Goal: Information Seeking & Learning: Compare options

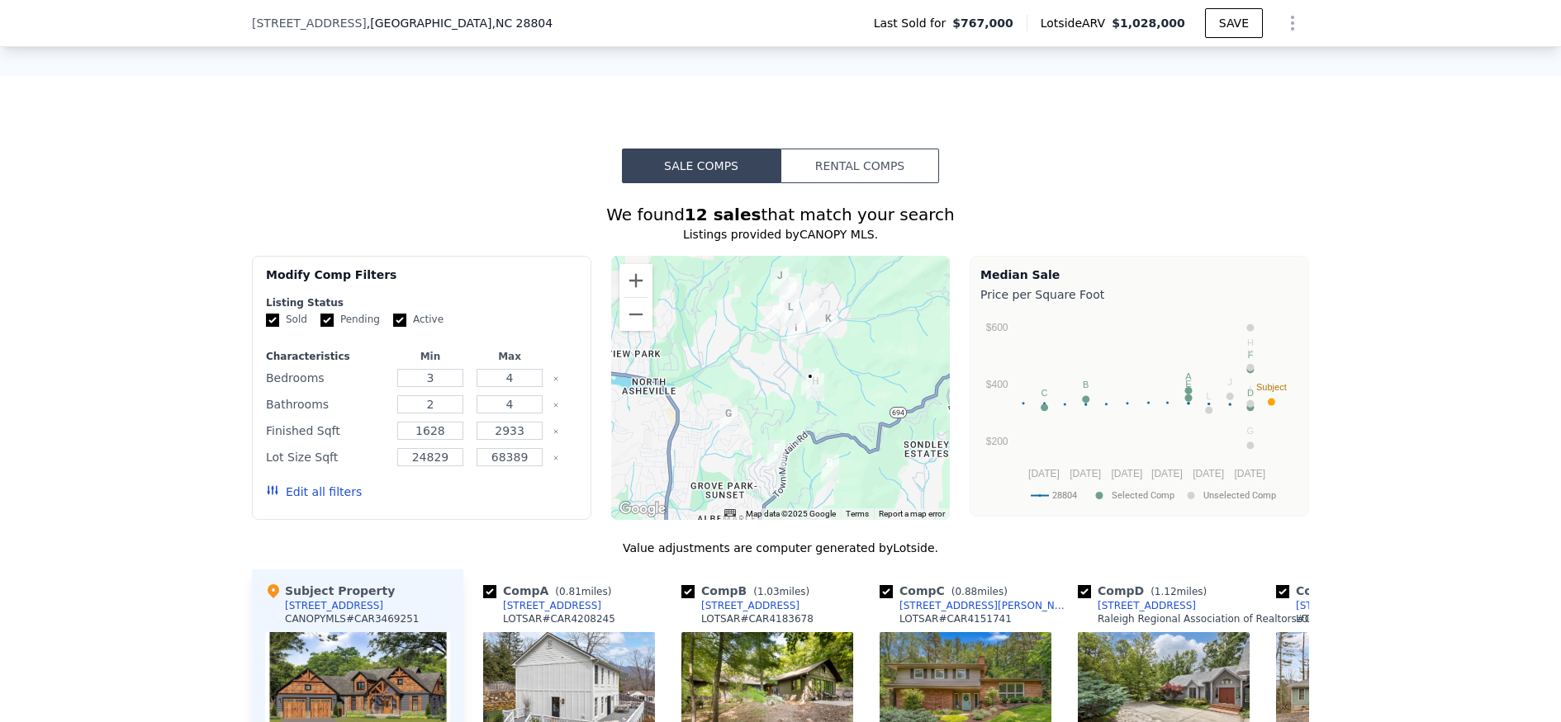
scroll to position [1187, 0]
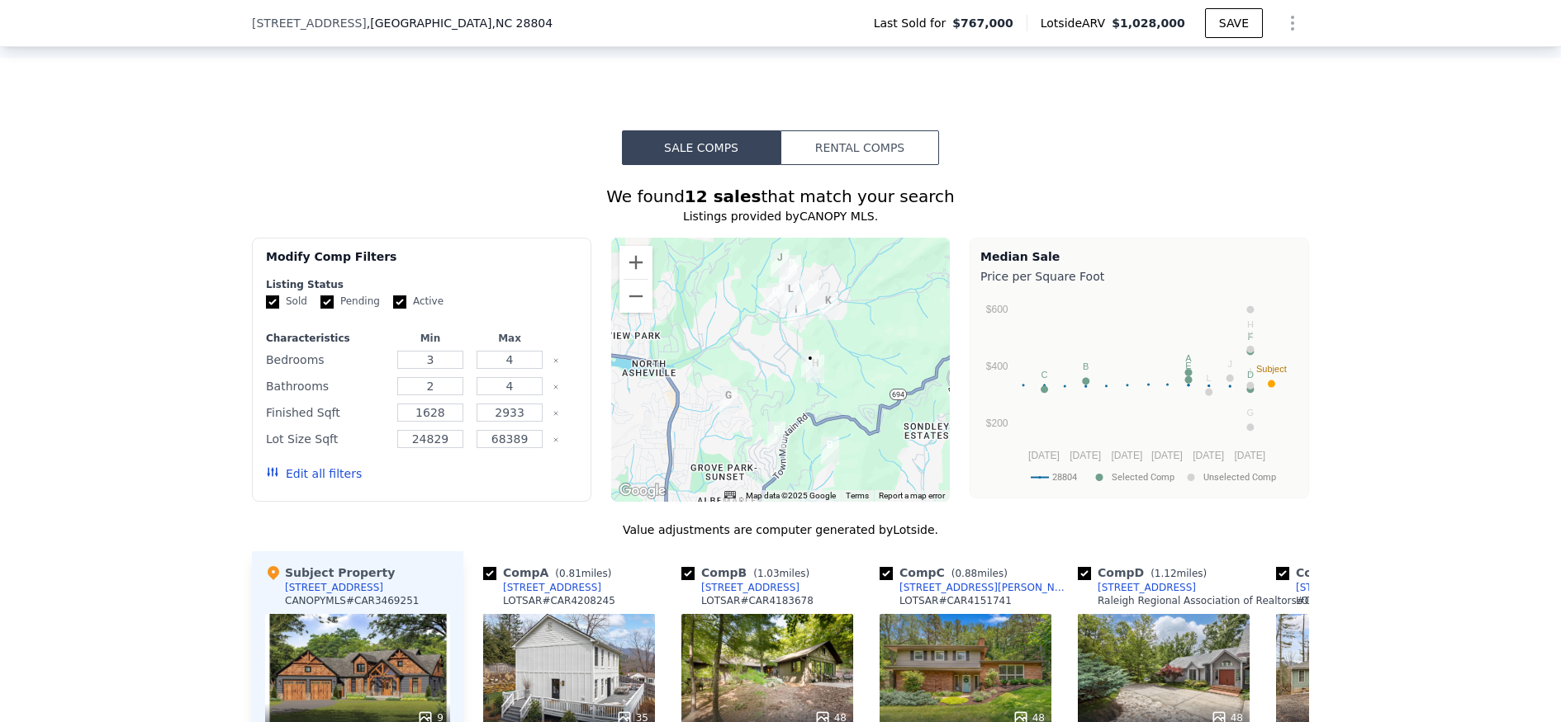
click at [850, 141] on button "Rental Comps" at bounding box center [859, 147] width 159 height 35
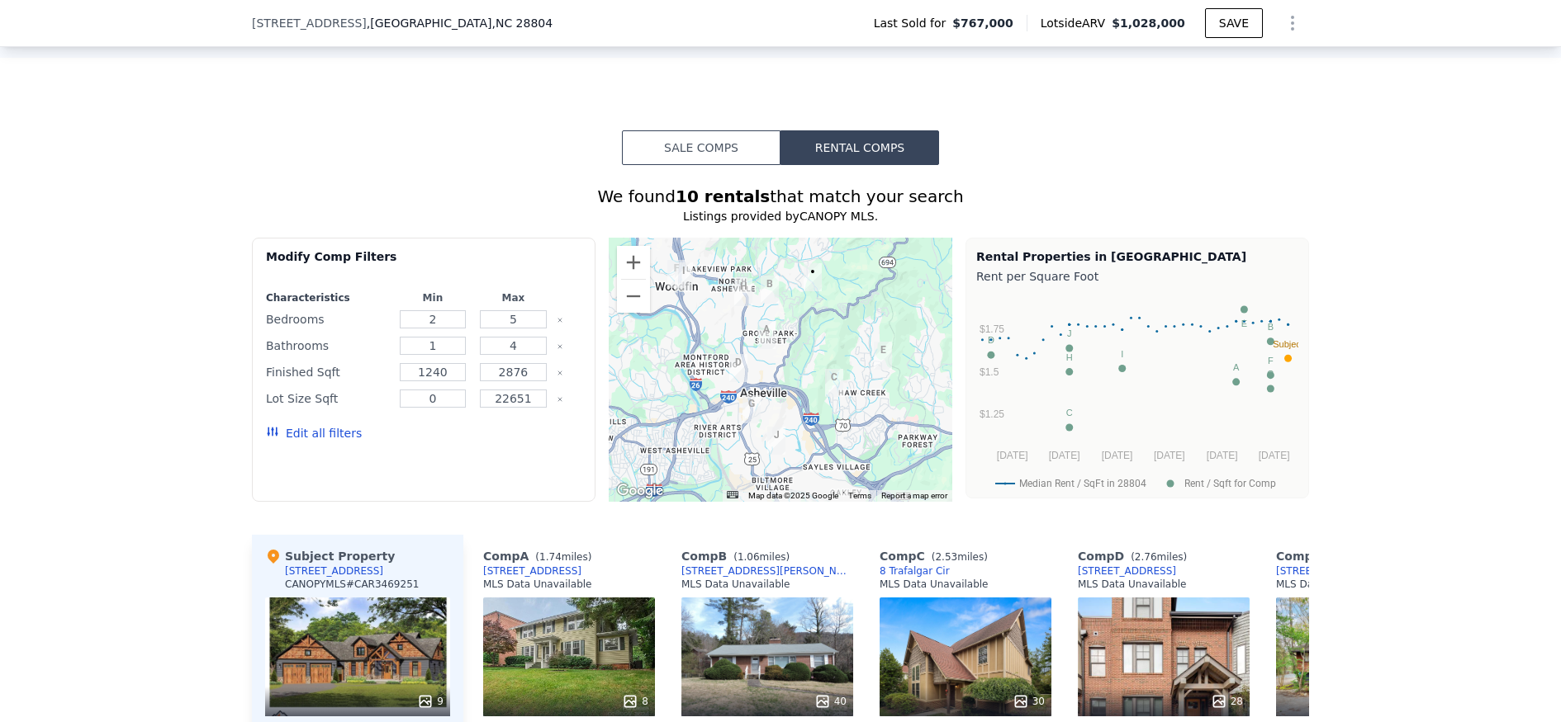
click at [728, 154] on button "Sale Comps" at bounding box center [701, 147] width 159 height 35
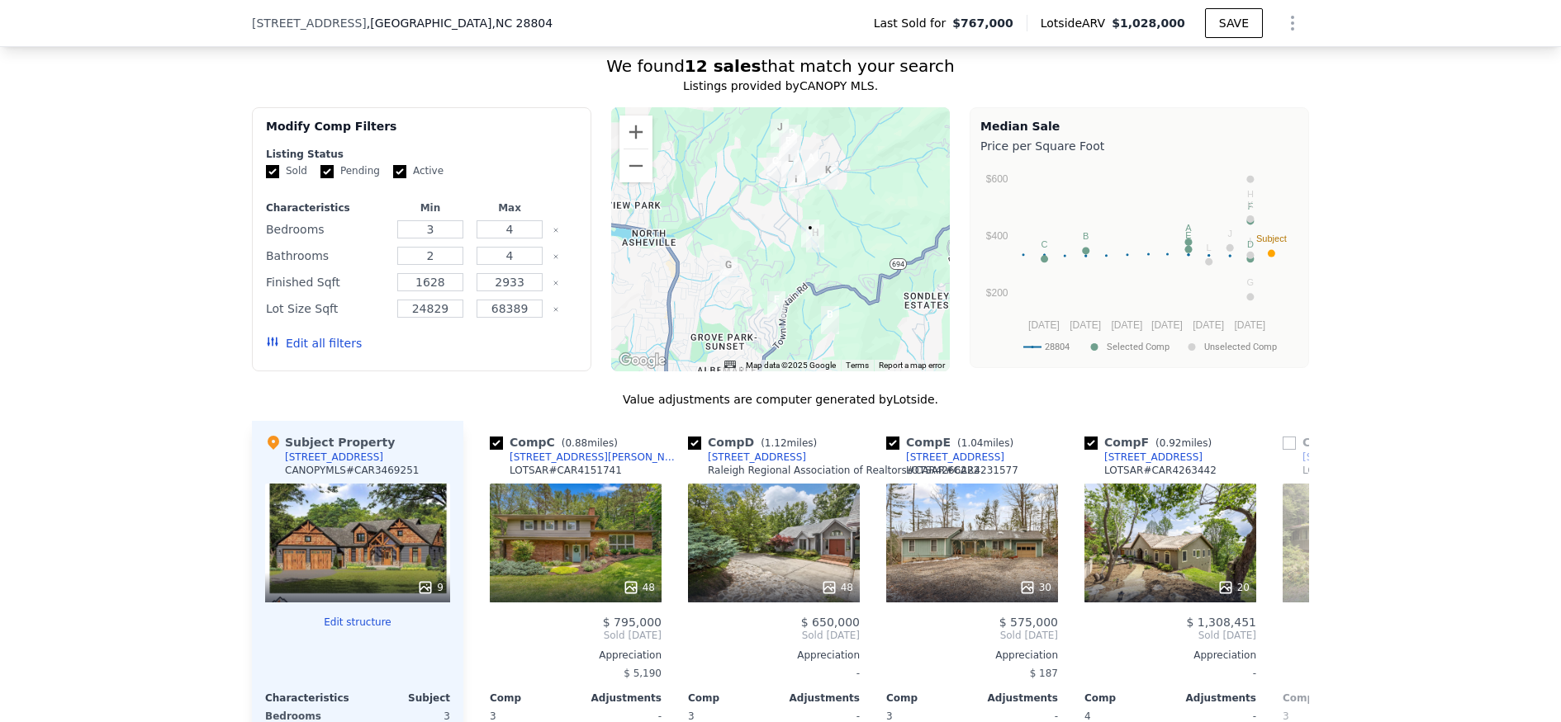
scroll to position [1319, 0]
click at [785, 219] on div at bounding box center [780, 239] width 339 height 264
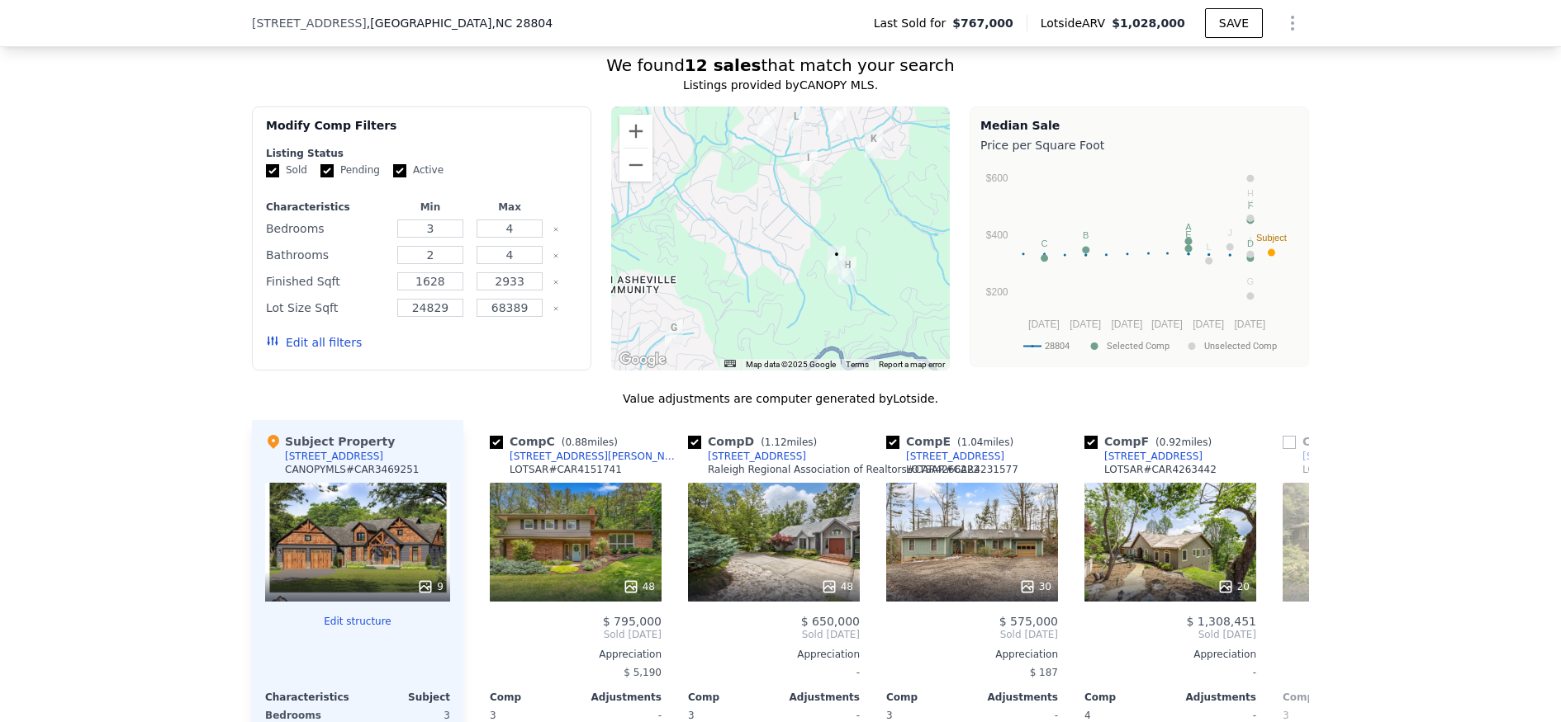
click at [803, 220] on div at bounding box center [780, 239] width 339 height 264
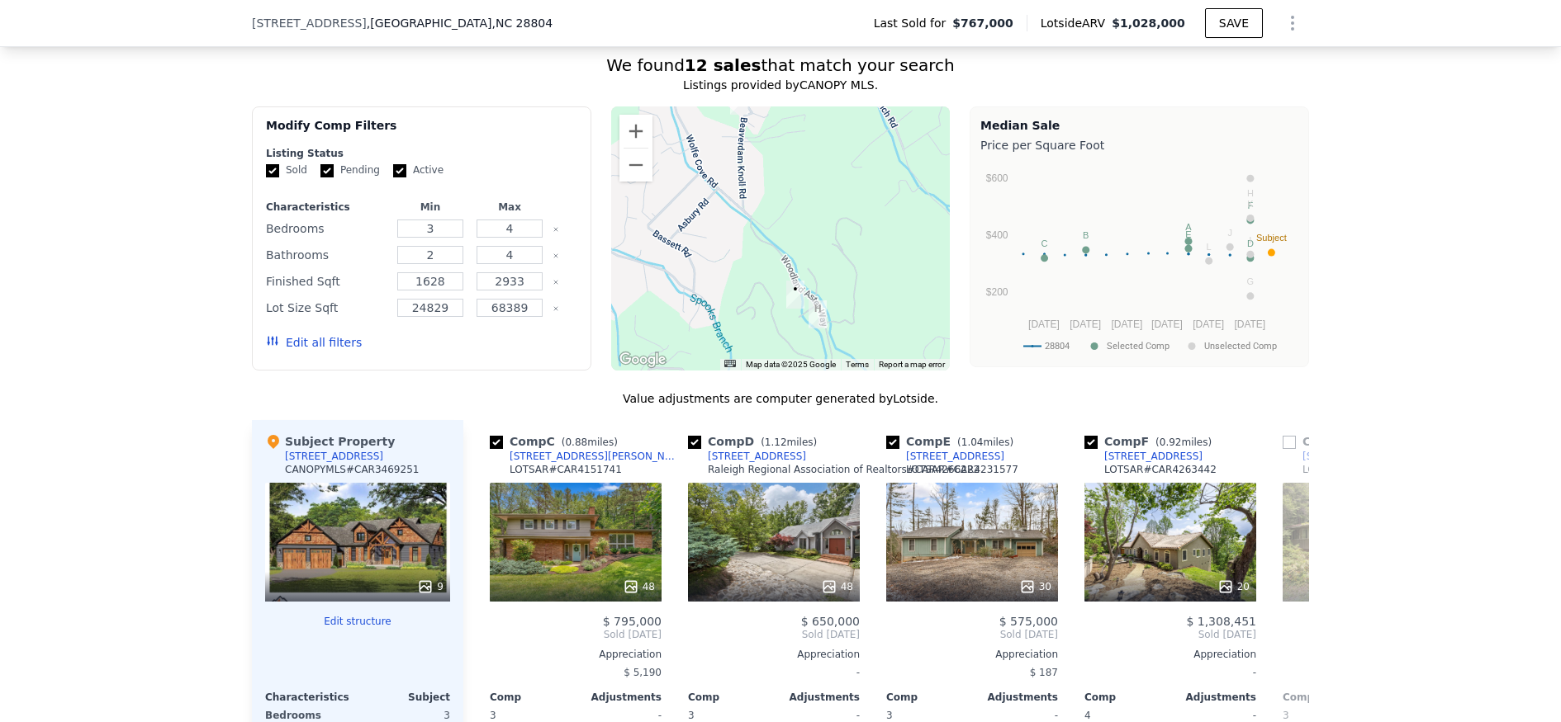
drag, startPoint x: 880, startPoint y: 258, endPoint x: 806, endPoint y: 239, distance: 76.5
click at [806, 239] on div at bounding box center [780, 239] width 339 height 264
click at [805, 239] on div at bounding box center [780, 239] width 339 height 264
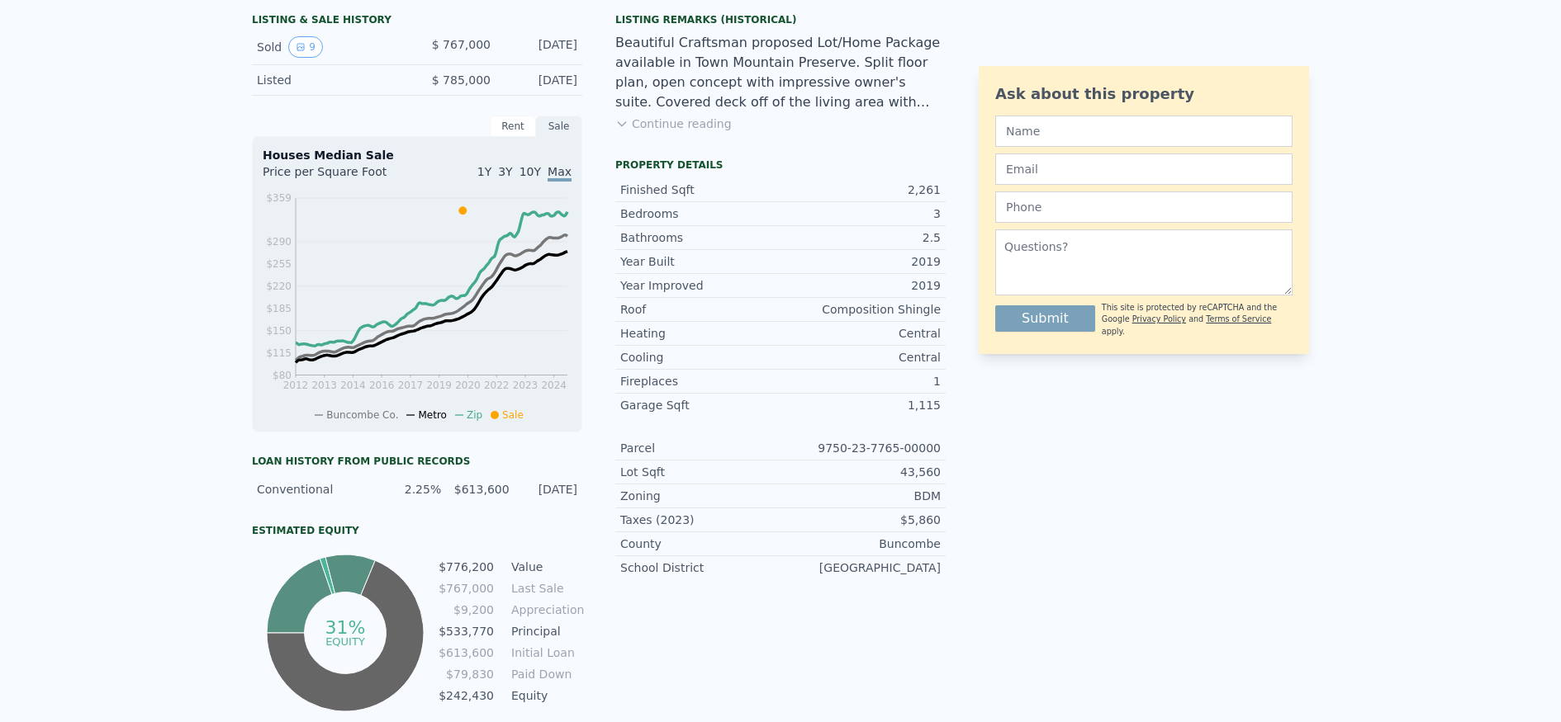
scroll to position [0, 0]
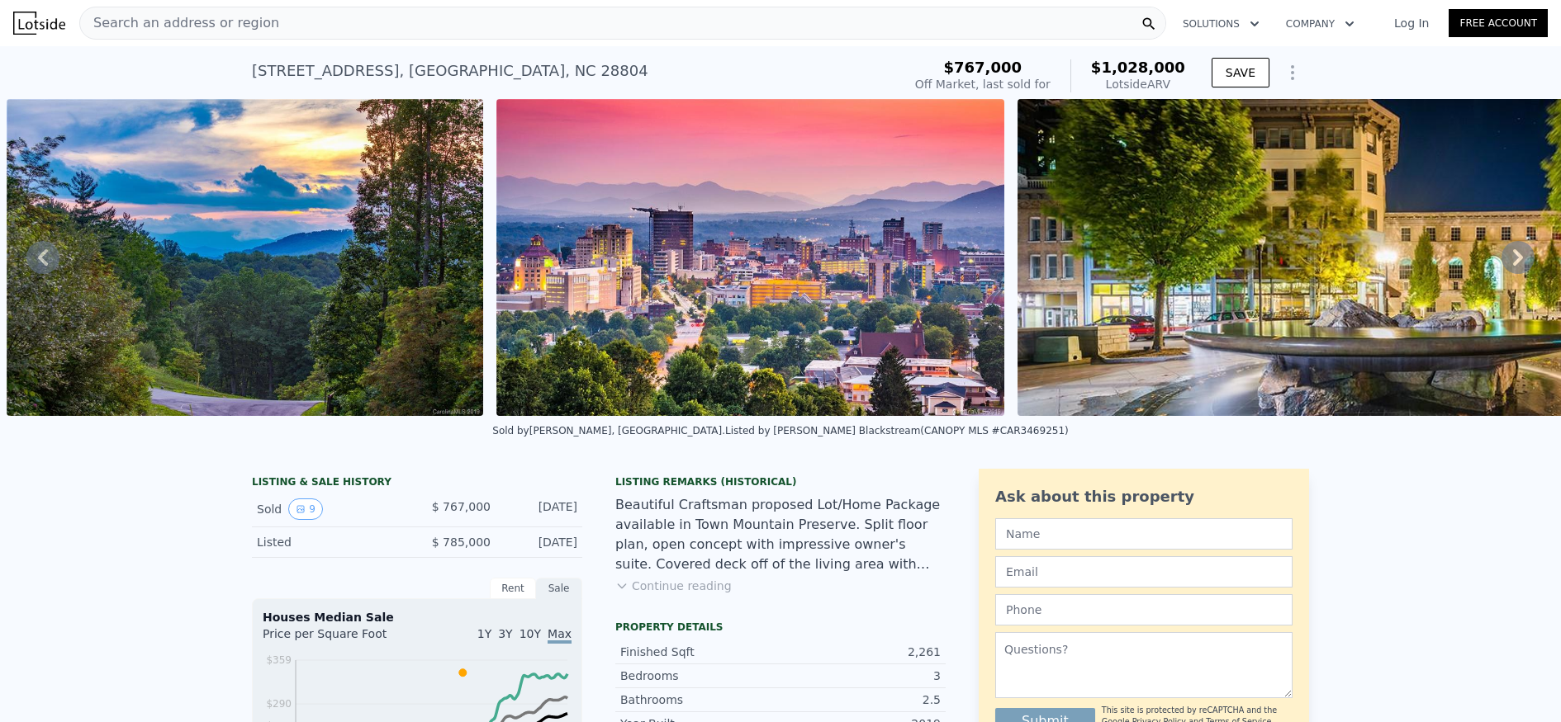
click at [32, 15] on img at bounding box center [39, 23] width 52 height 23
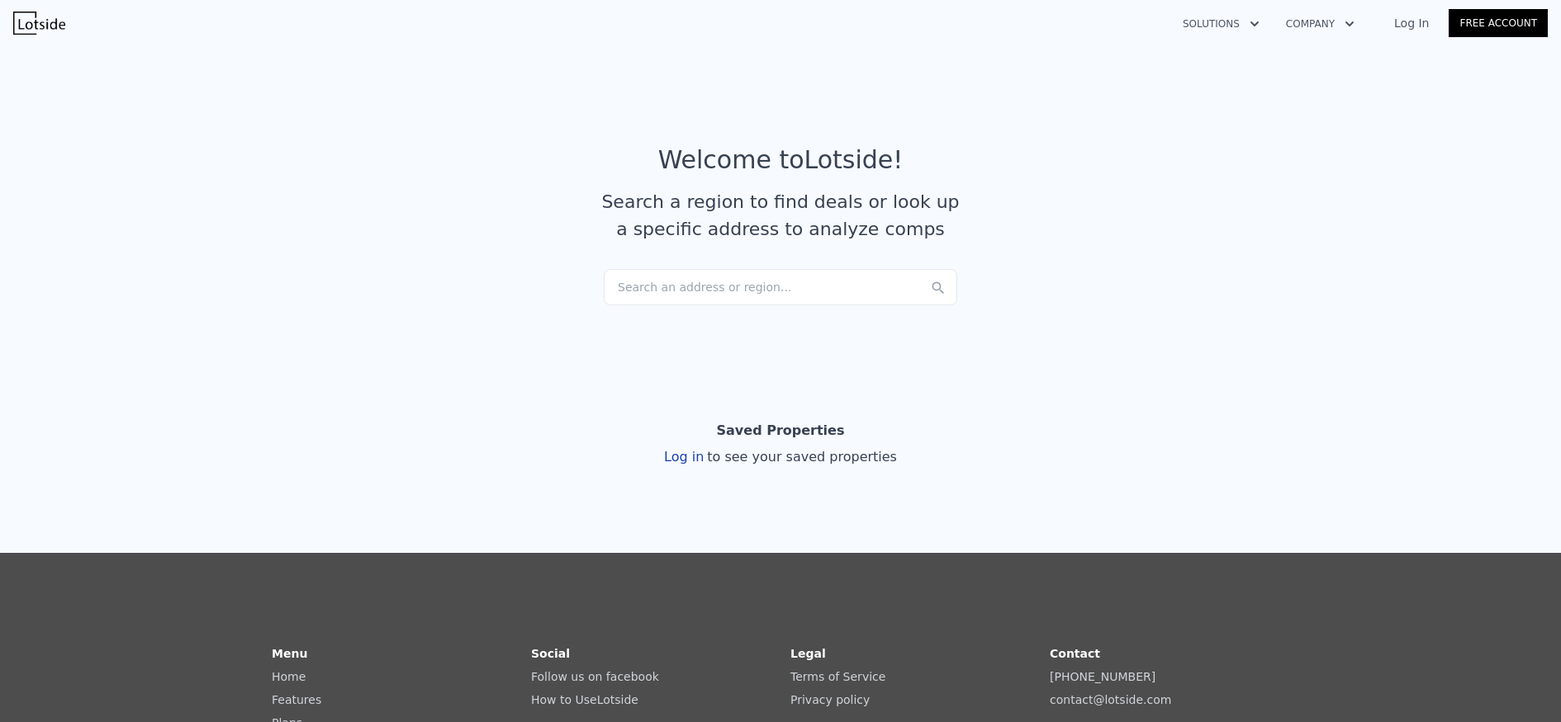
click at [722, 288] on div "Search an address or region..." at bounding box center [780, 287] width 353 height 36
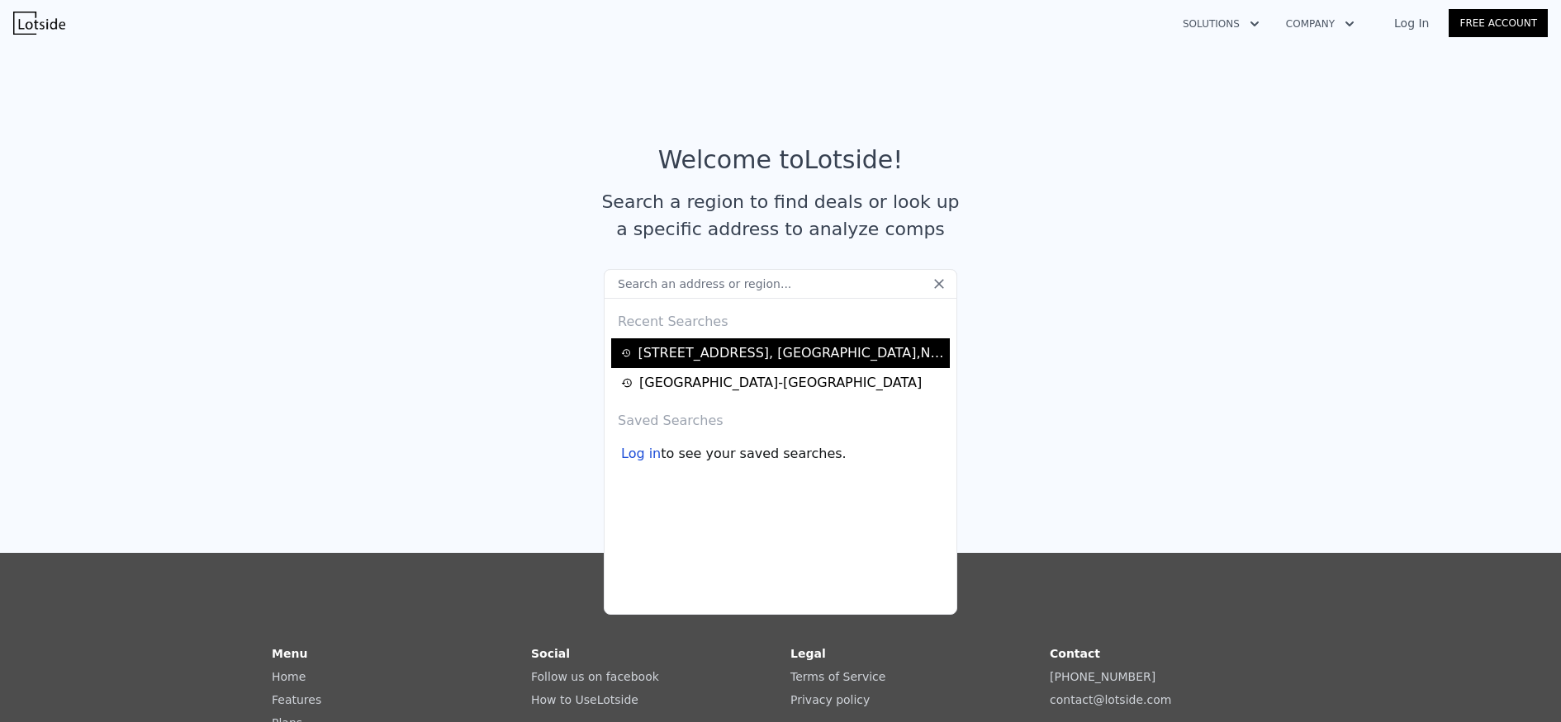
click at [705, 355] on div "[STREET_ADDRESS]" at bounding box center [790, 353] width 307 height 20
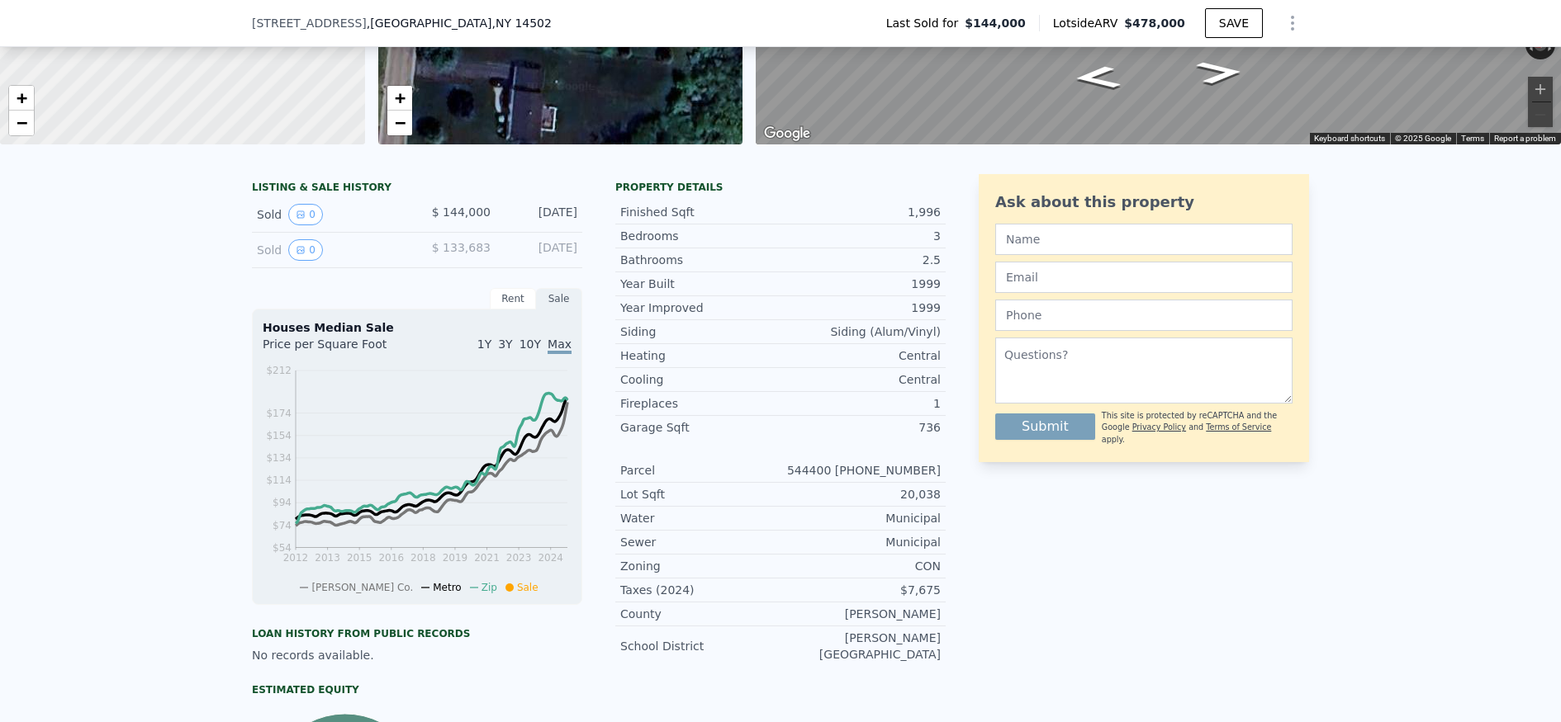
scroll to position [267, 0]
click at [311, 220] on button "0" at bounding box center [305, 213] width 35 height 21
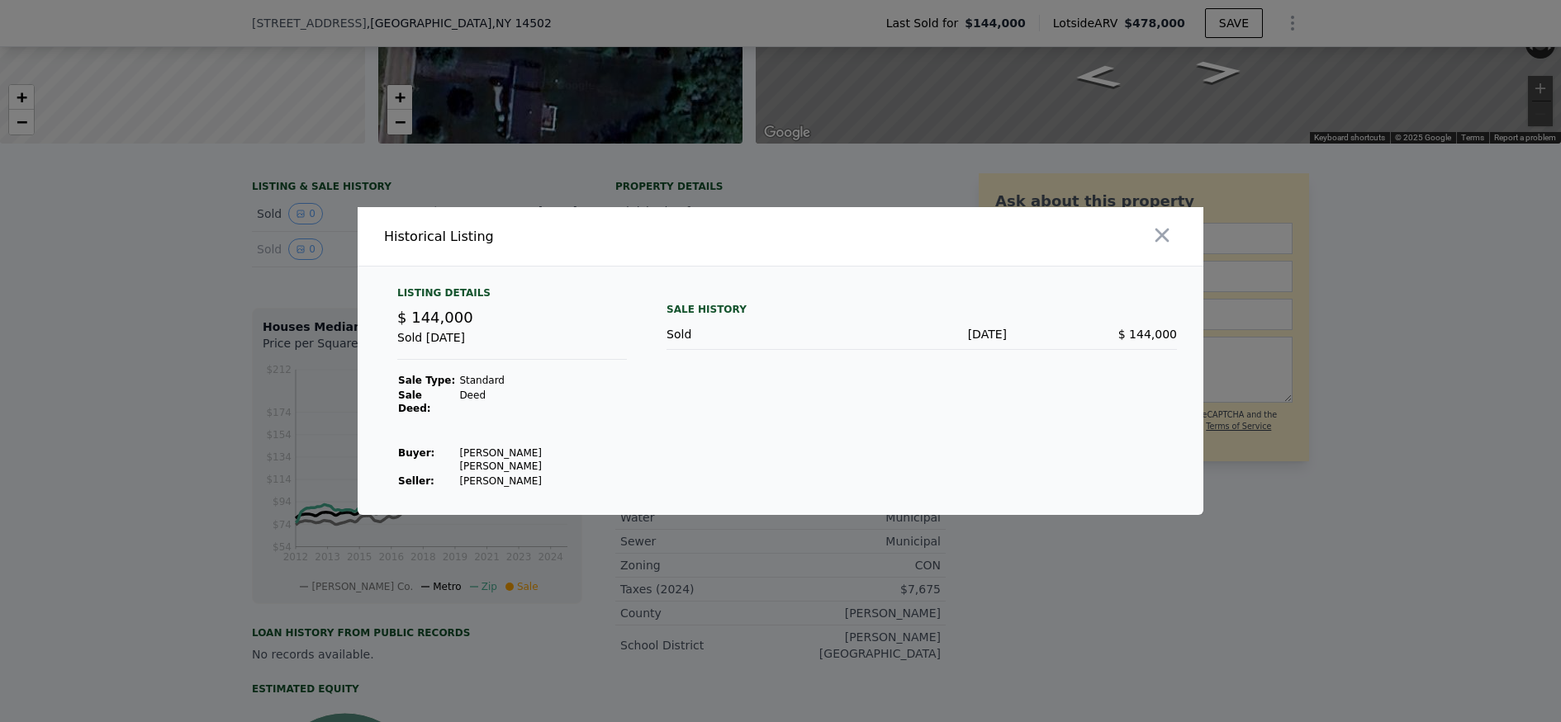
drag, startPoint x: 1169, startPoint y: 241, endPoint x: 1150, endPoint y: 247, distance: 19.9
click at [1169, 241] on icon "button" at bounding box center [1161, 235] width 23 height 23
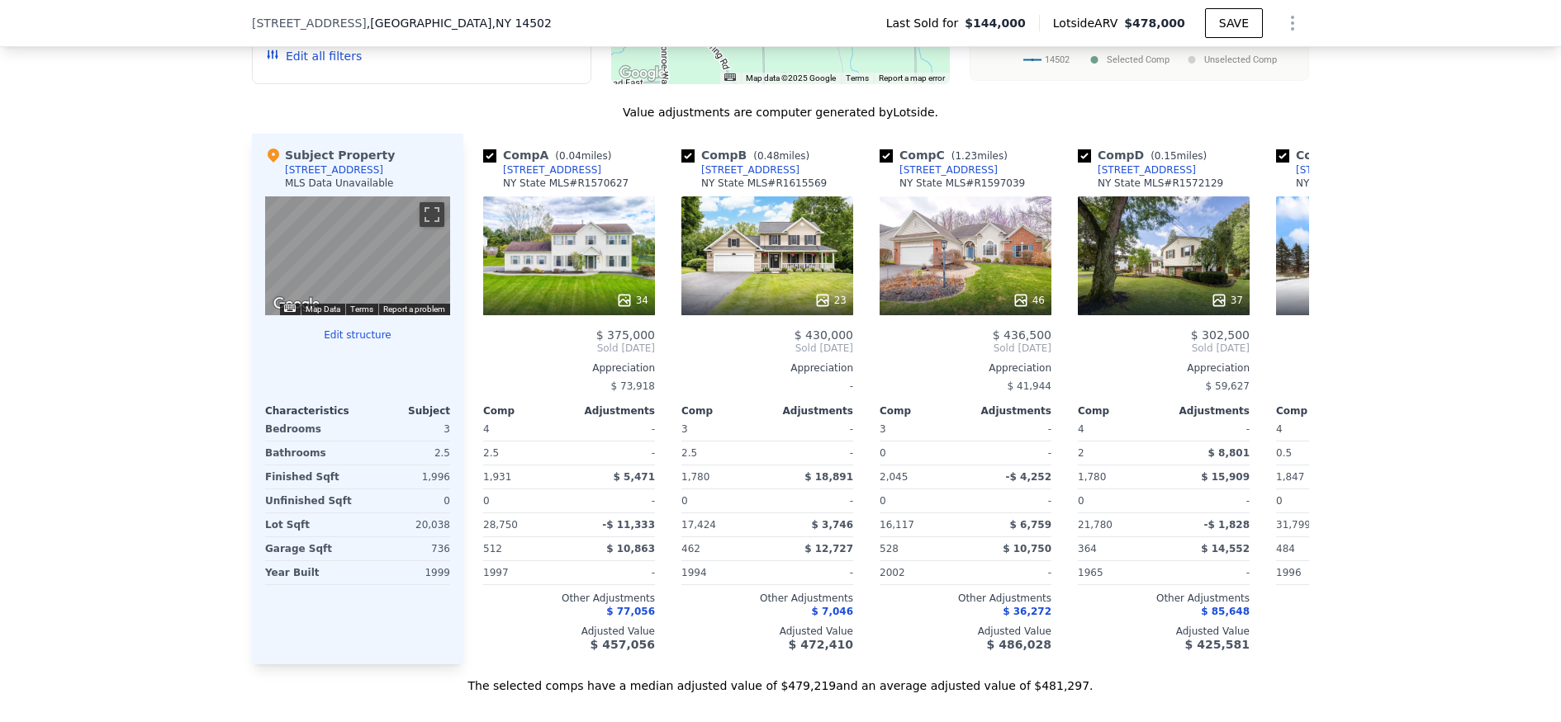
scroll to position [1561, 0]
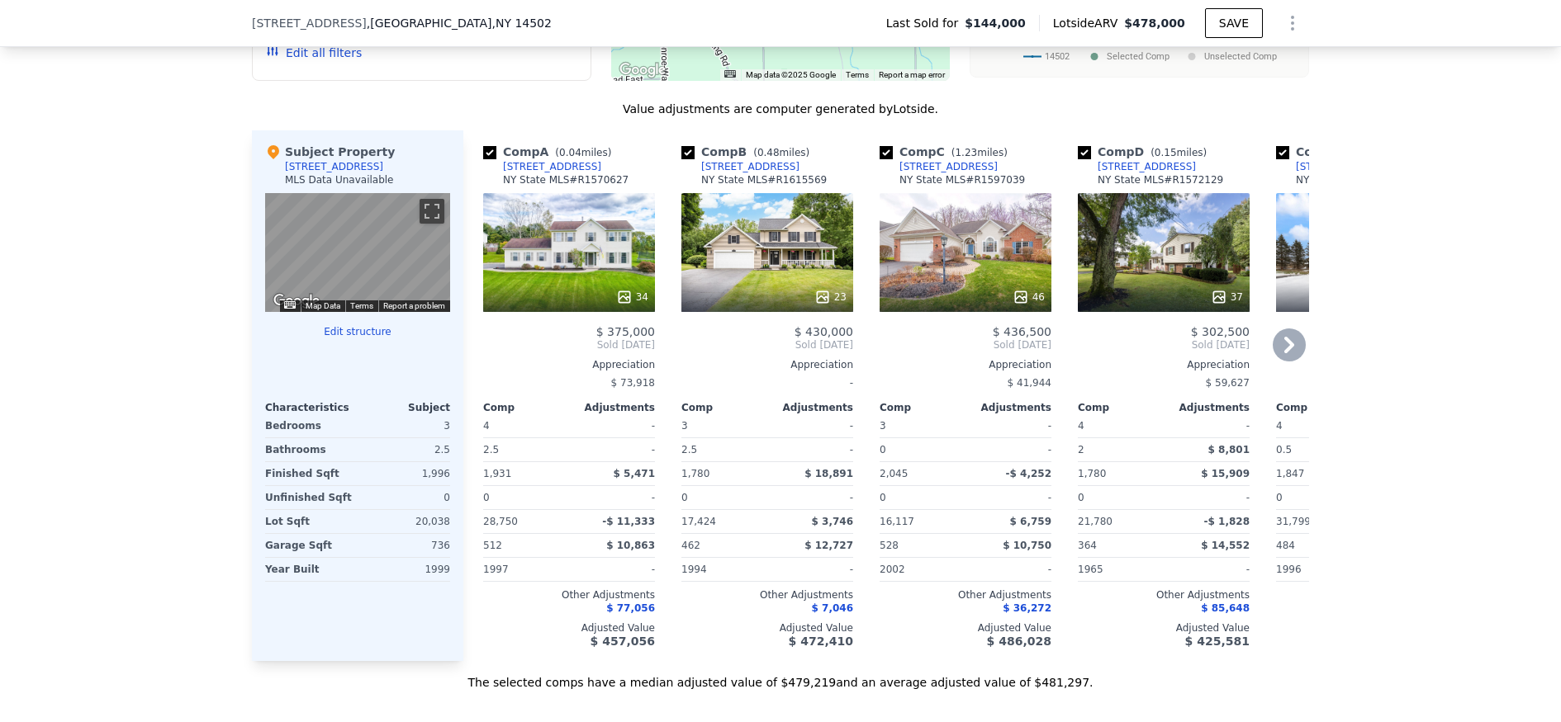
click at [592, 247] on div "34" at bounding box center [569, 252] width 172 height 119
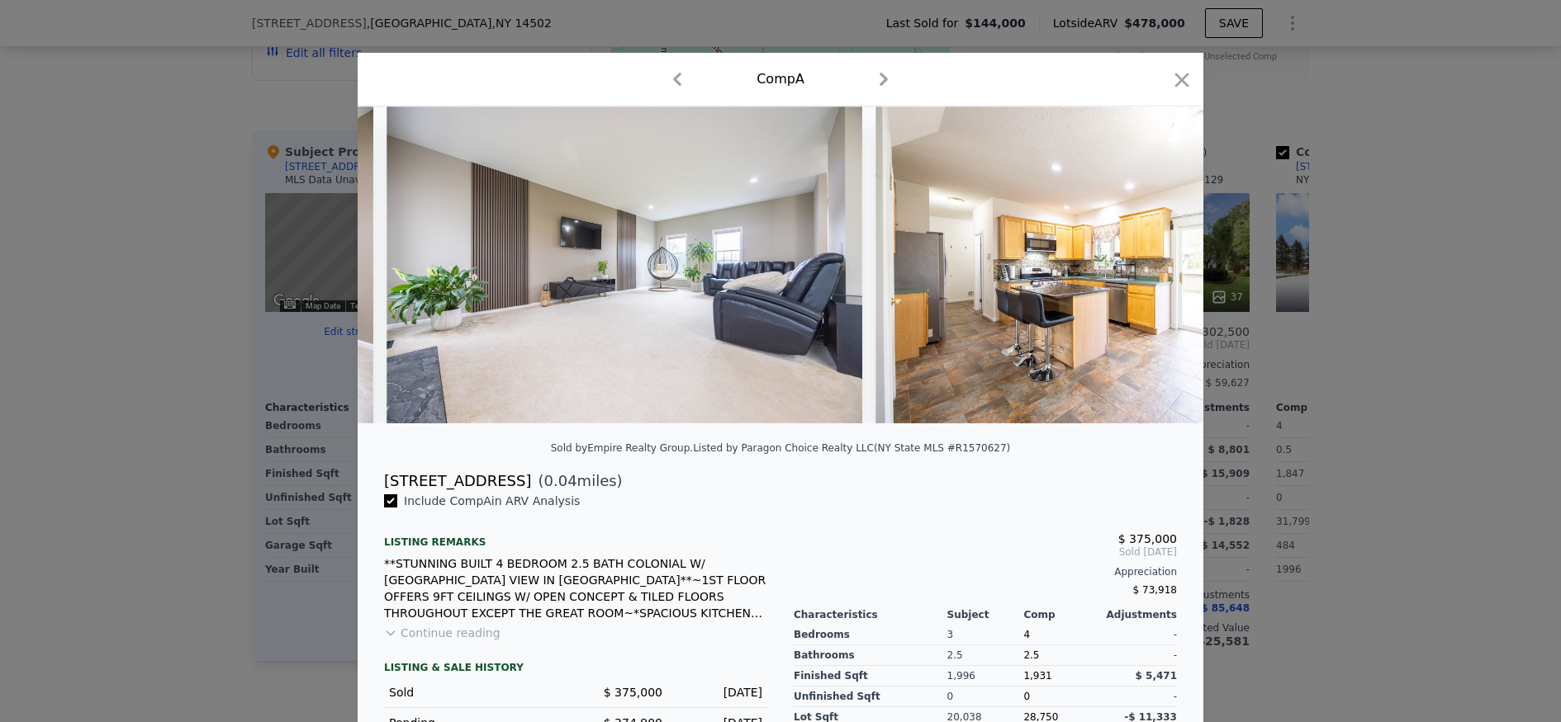
scroll to position [0, 5625]
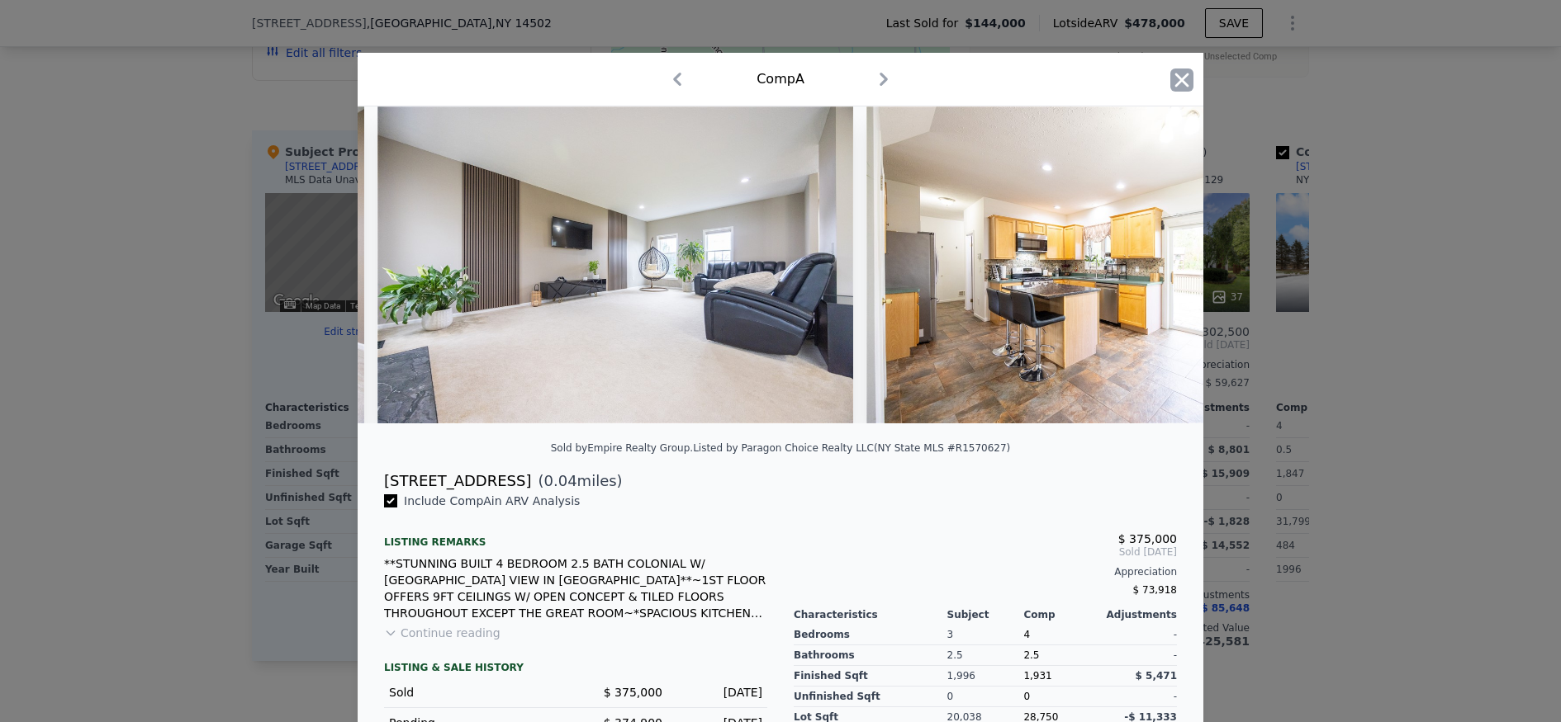
click at [1174, 83] on icon "button" at bounding box center [1181, 80] width 23 height 23
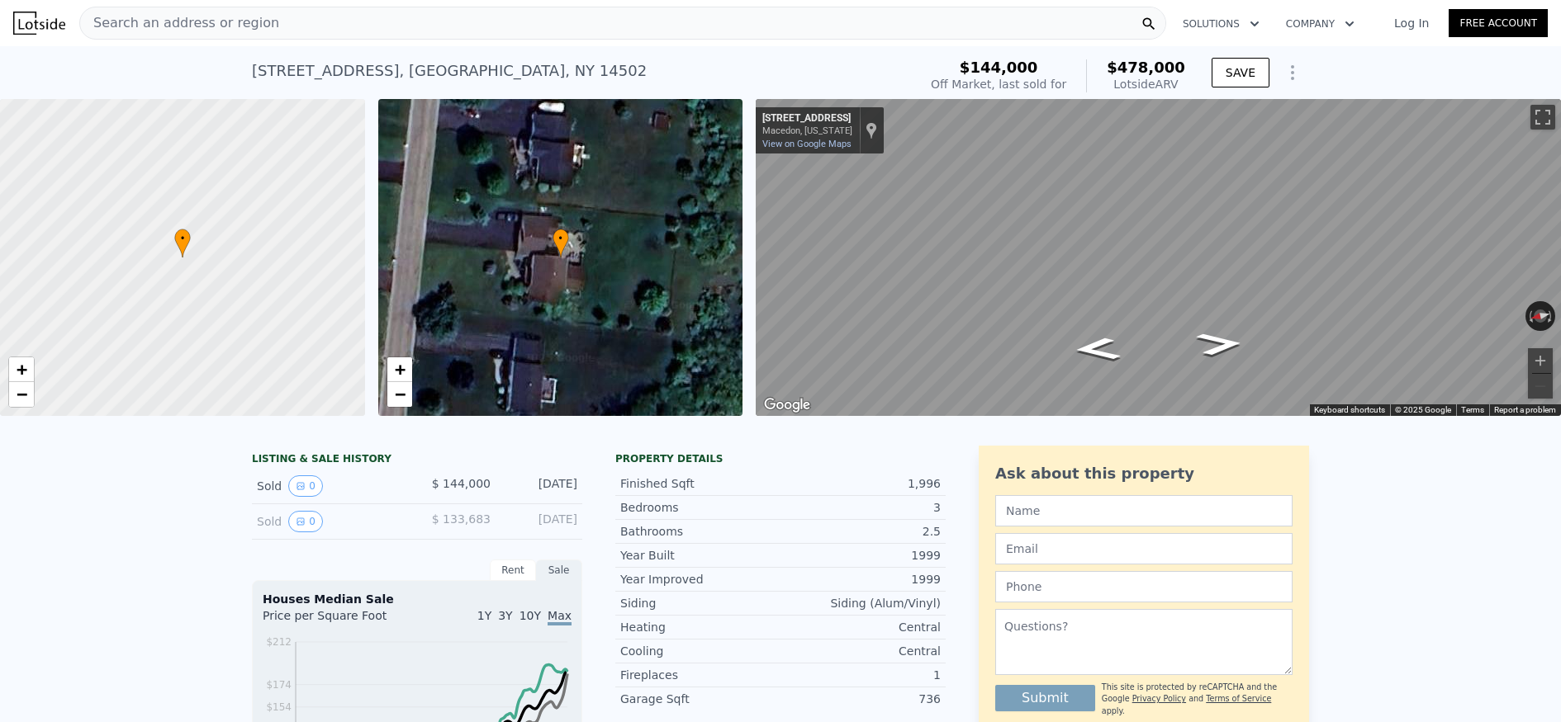
click at [189, 22] on span "Search an address or region" at bounding box center [179, 23] width 199 height 20
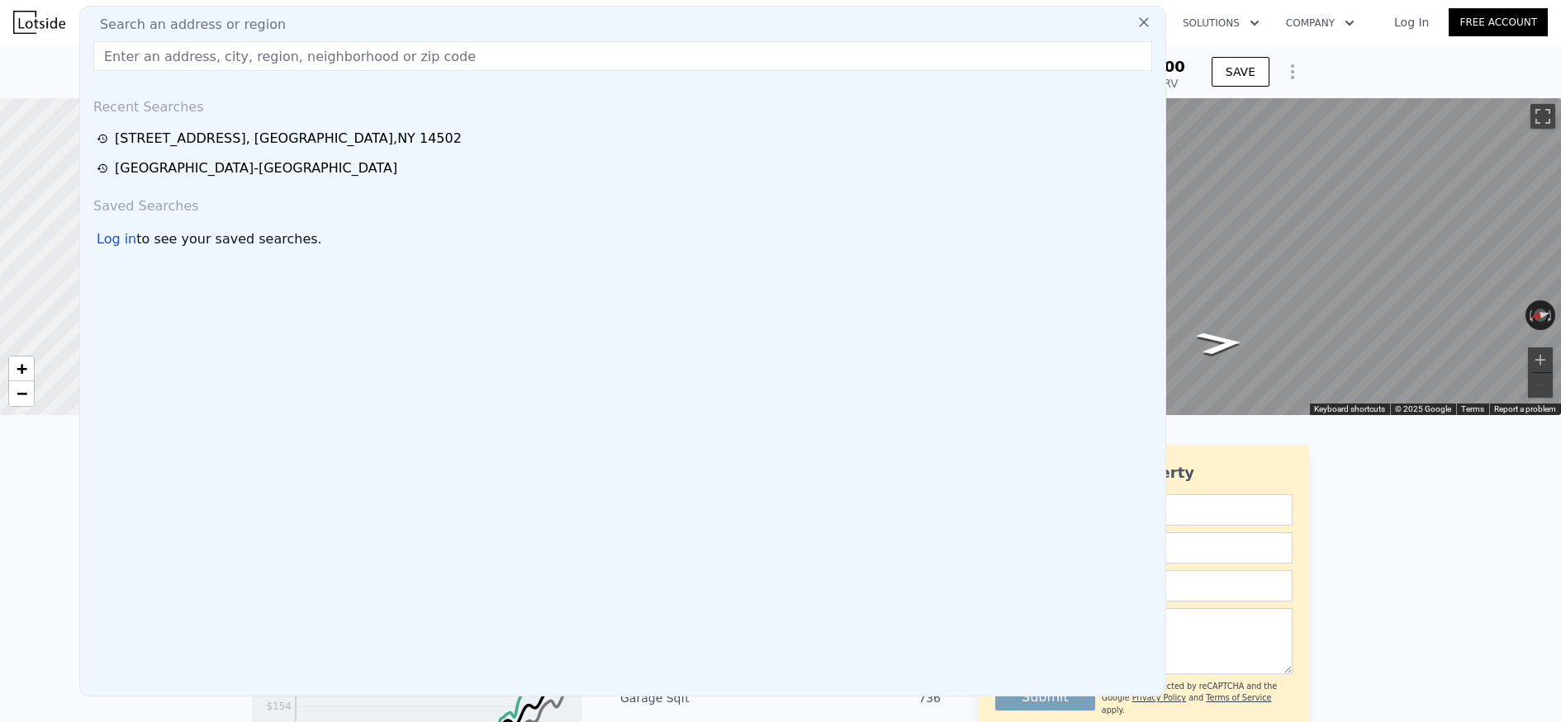
click at [282, 59] on input "text" at bounding box center [622, 56] width 1059 height 30
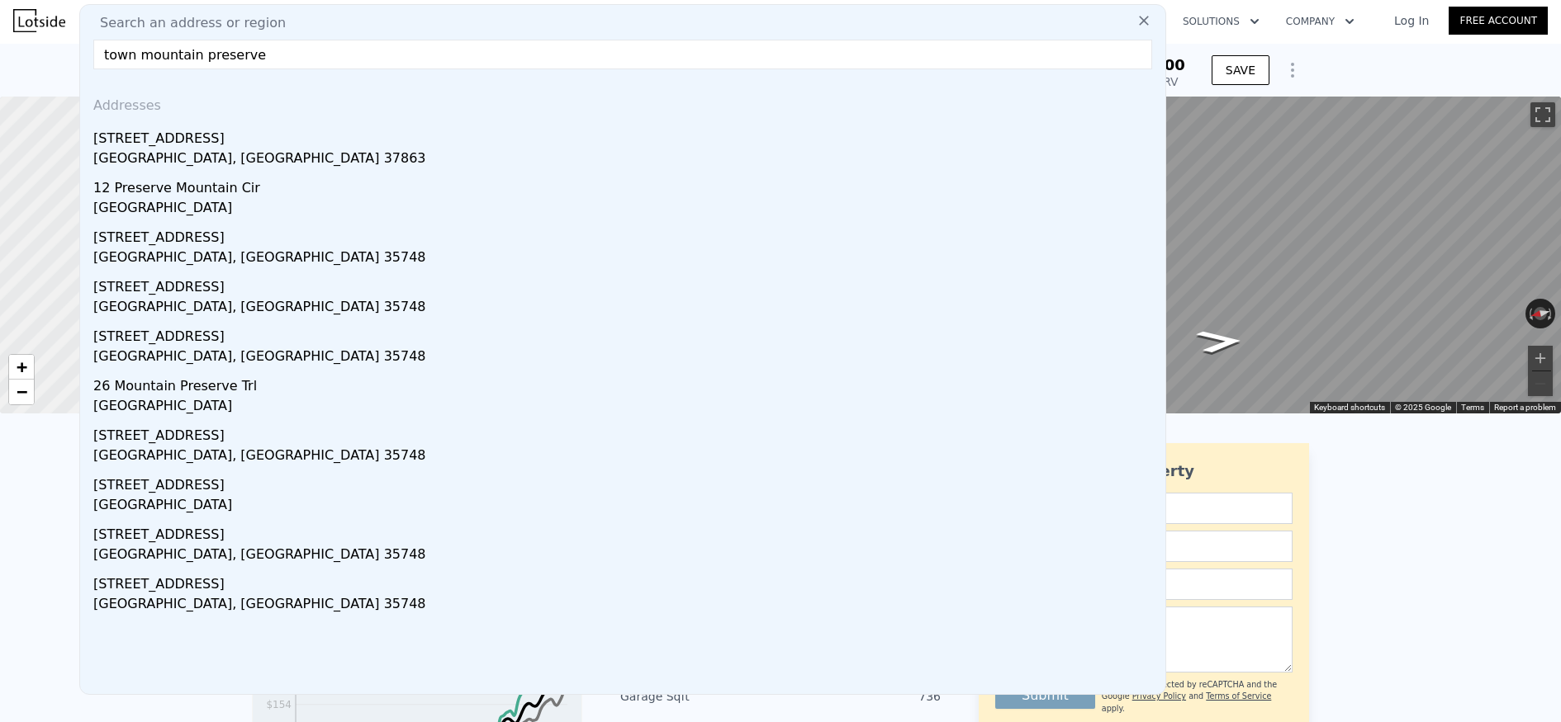
click at [339, 46] on input "town mountain preserve" at bounding box center [622, 55] width 1059 height 30
click at [333, 47] on input "town mountain preserve" at bounding box center [622, 55] width 1059 height 30
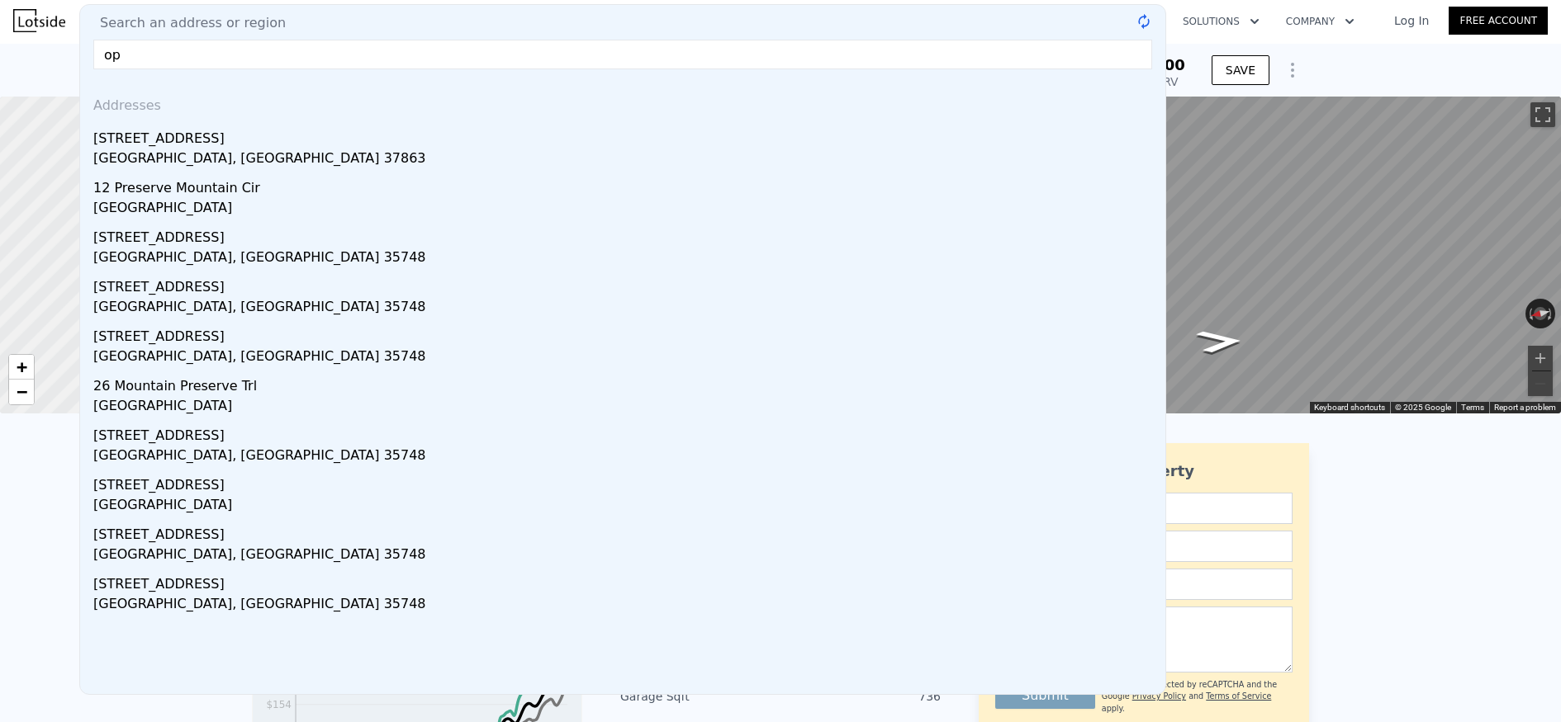
type input "o"
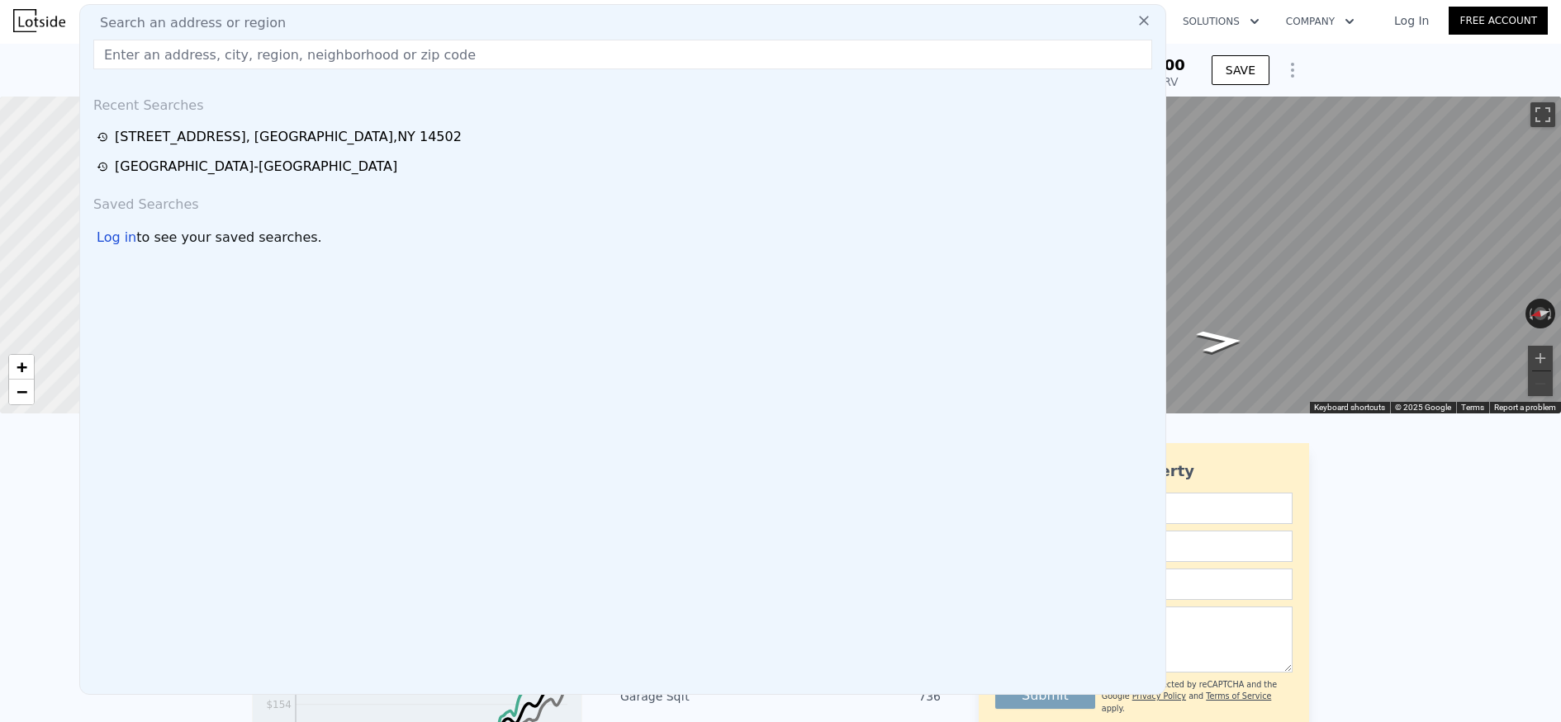
click at [324, 45] on input "text" at bounding box center [622, 55] width 1059 height 30
type input "w"
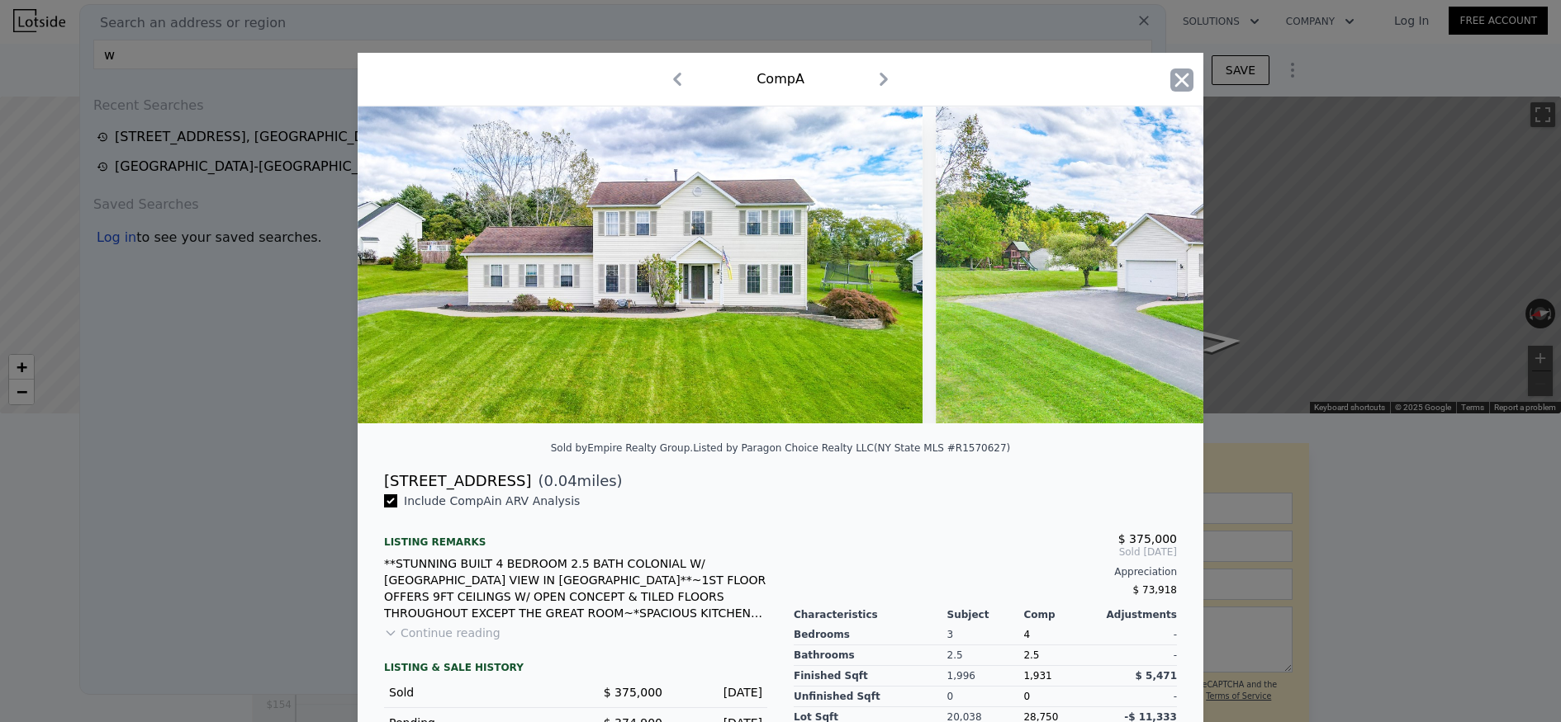
click at [1188, 76] on icon "button" at bounding box center [1181, 80] width 23 height 23
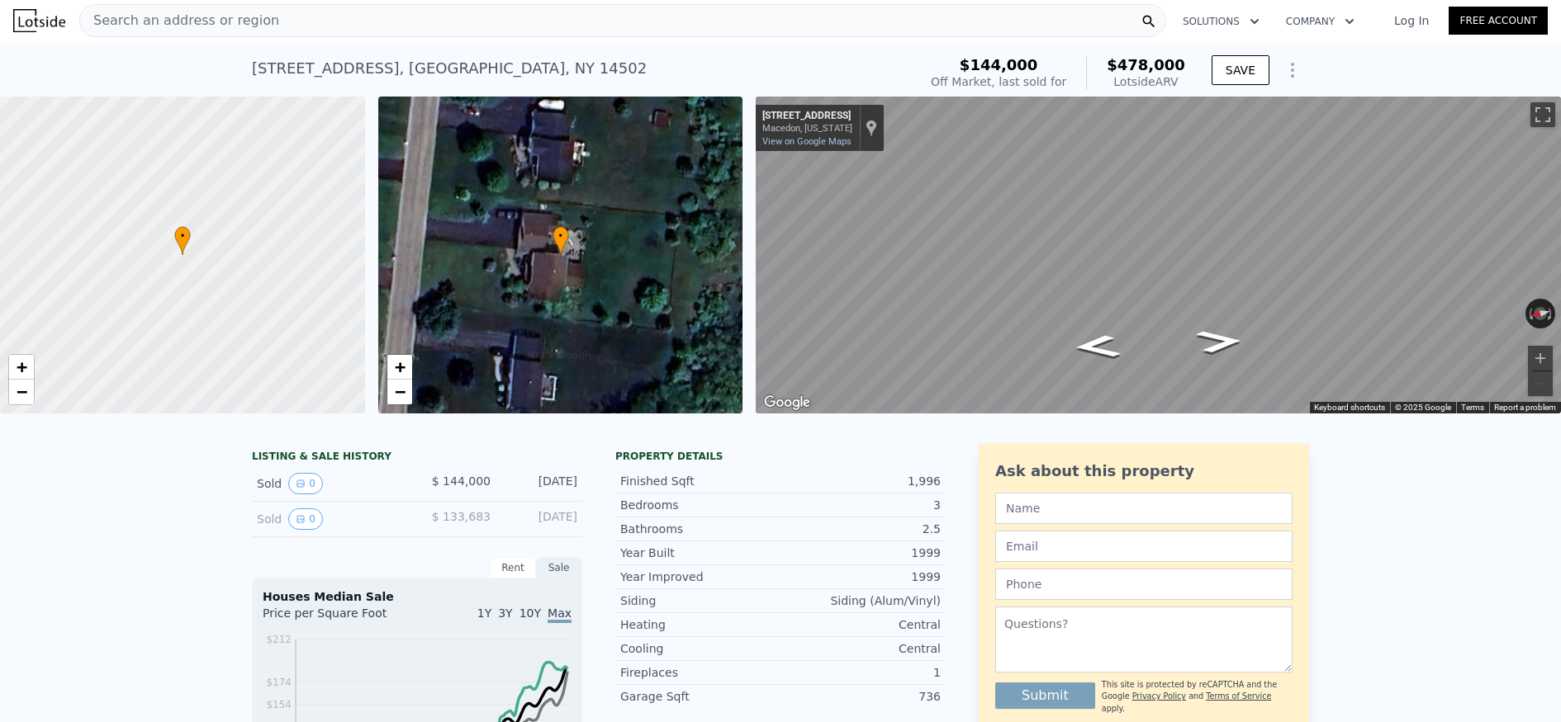
click at [379, 17] on div "Search an address or region" at bounding box center [622, 20] width 1087 height 33
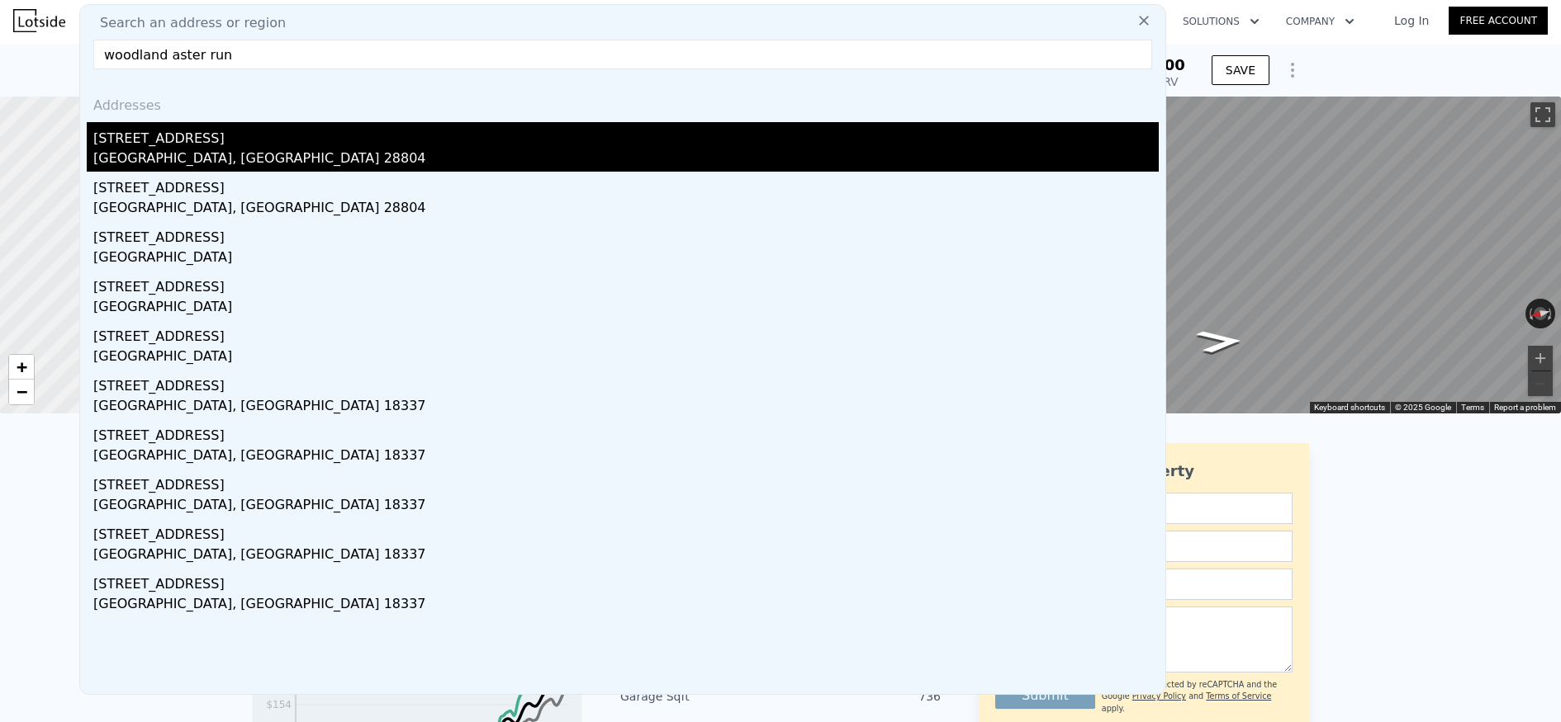
type input "woodland aster run"
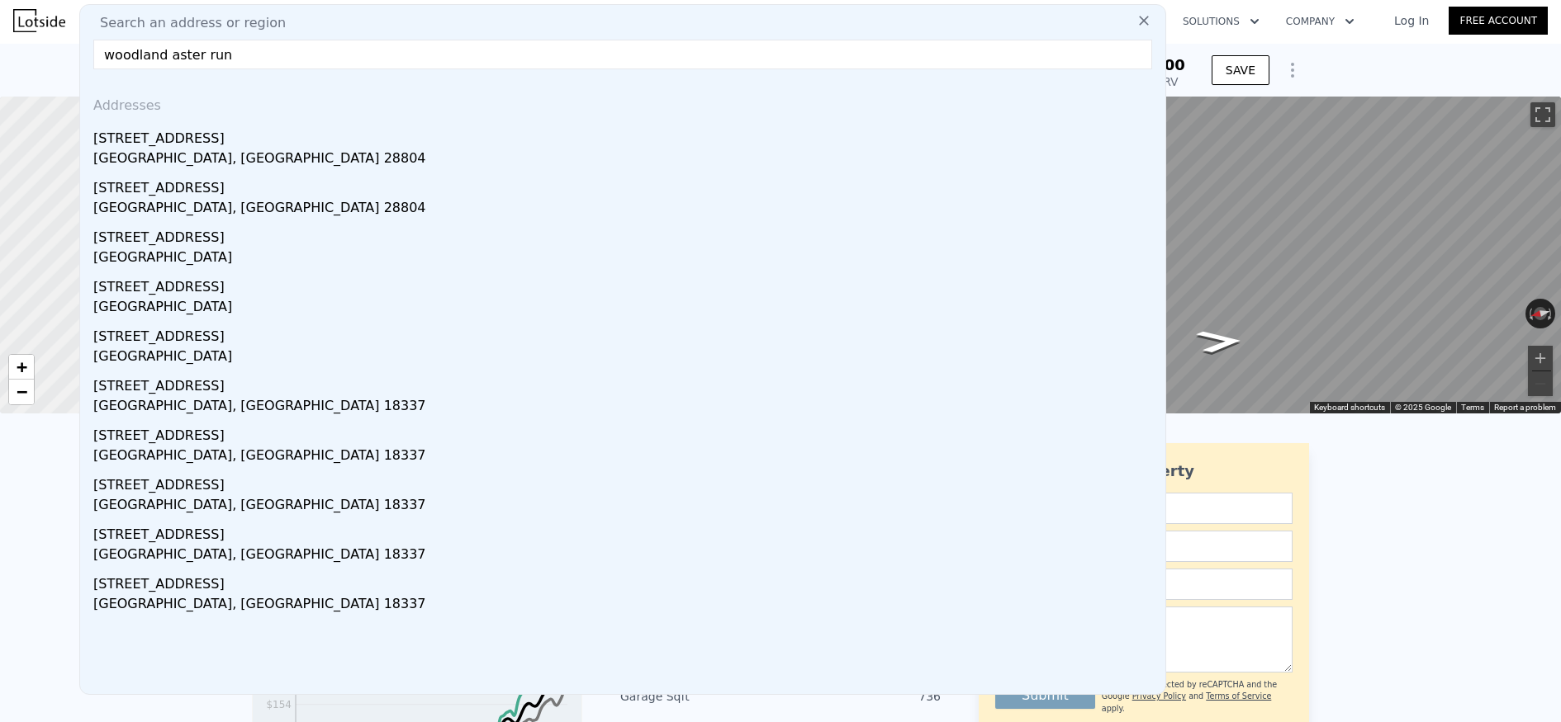
click at [225, 159] on div "[GEOGRAPHIC_DATA], [GEOGRAPHIC_DATA] 28804" at bounding box center [625, 160] width 1065 height 23
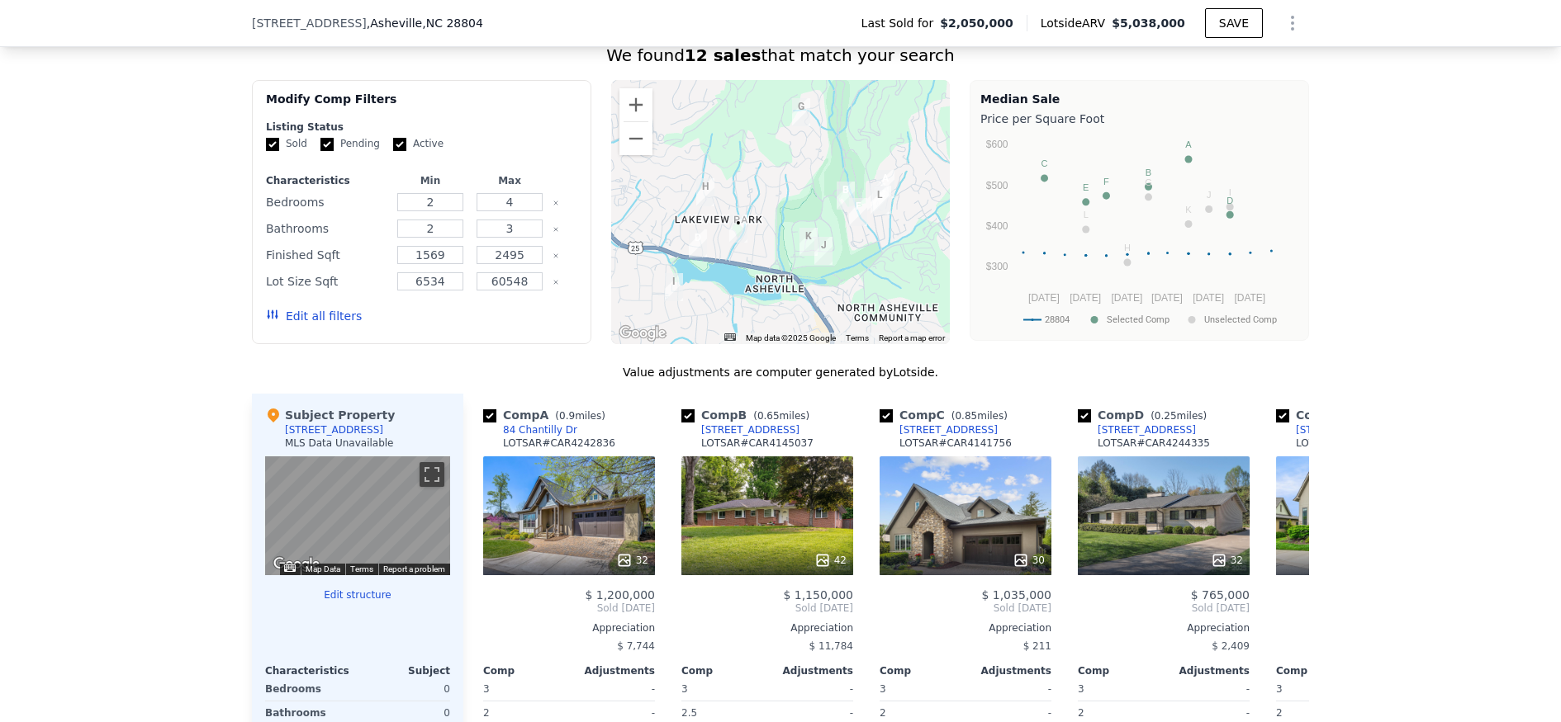
scroll to position [1276, 0]
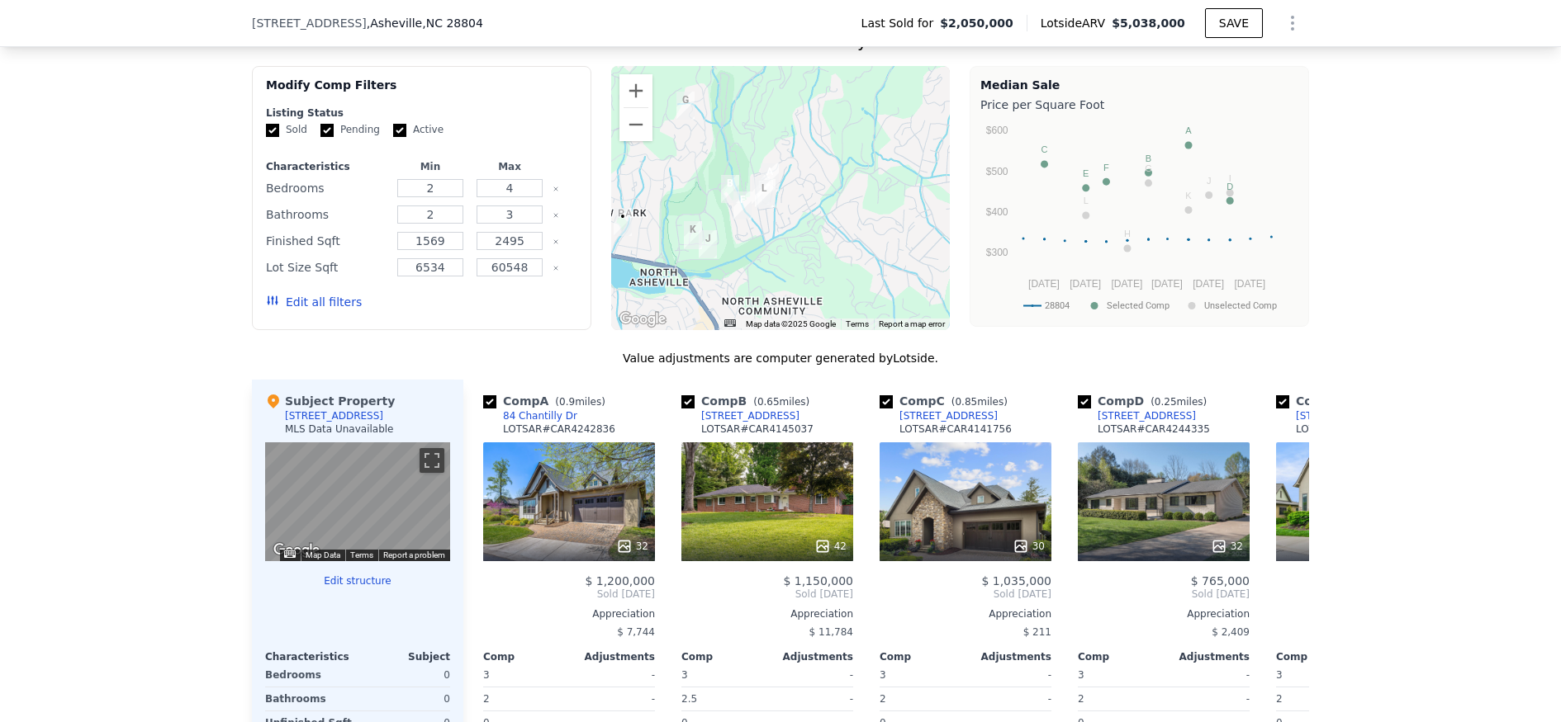
drag, startPoint x: 841, startPoint y: 255, endPoint x: 779, endPoint y: 259, distance: 61.2
click at [779, 259] on div at bounding box center [780, 198] width 339 height 264
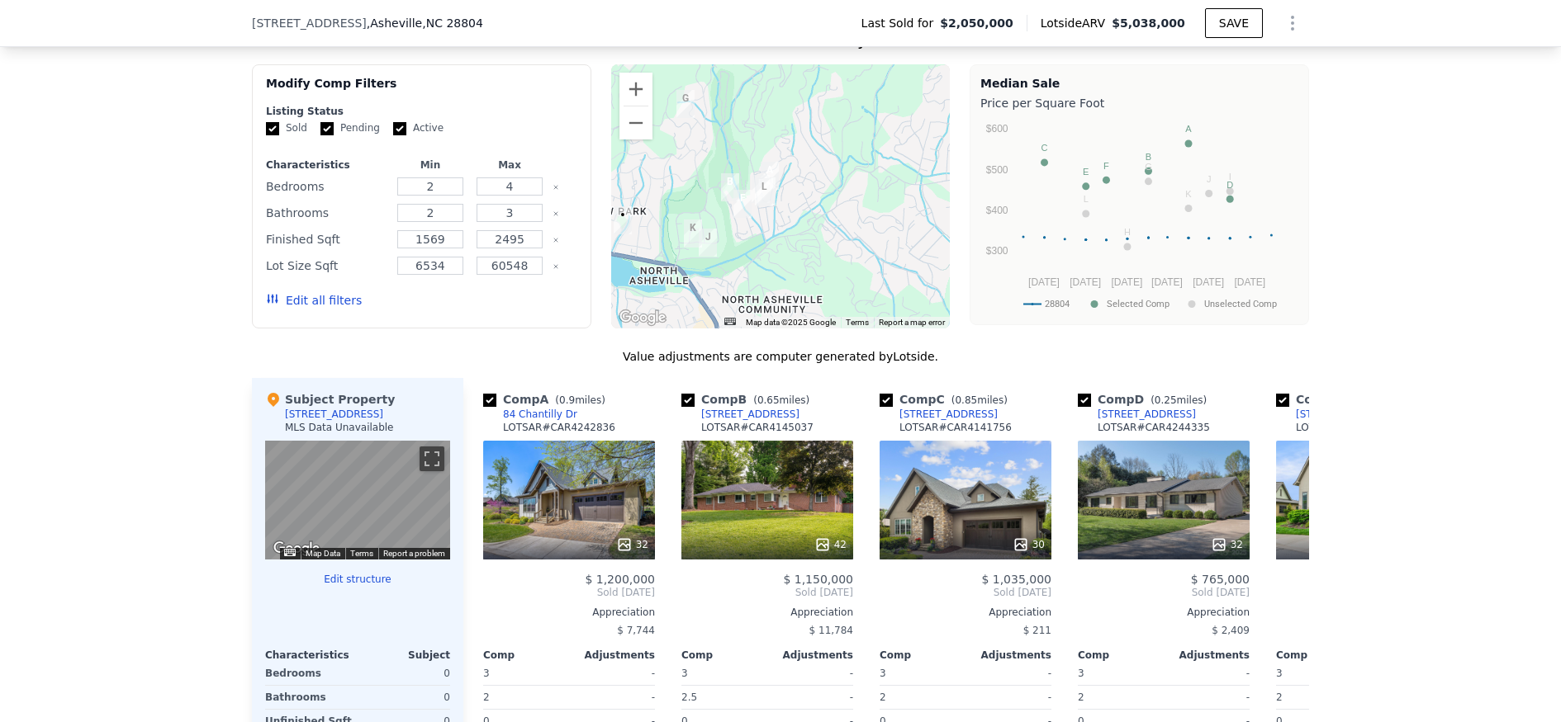
scroll to position [1278, 0]
click at [637, 91] on button "Zoom in" at bounding box center [635, 88] width 33 height 33
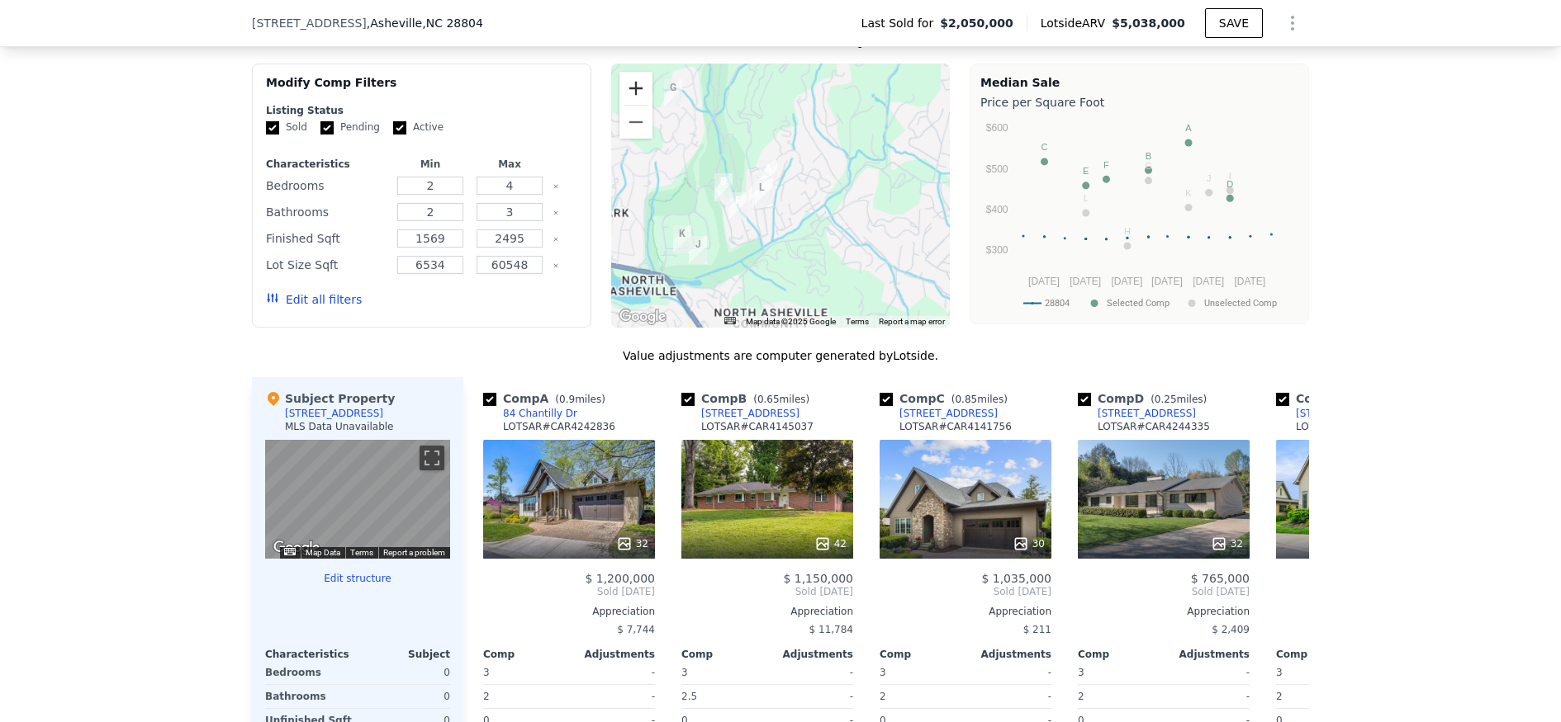
click at [637, 91] on button "Zoom in" at bounding box center [635, 88] width 33 height 33
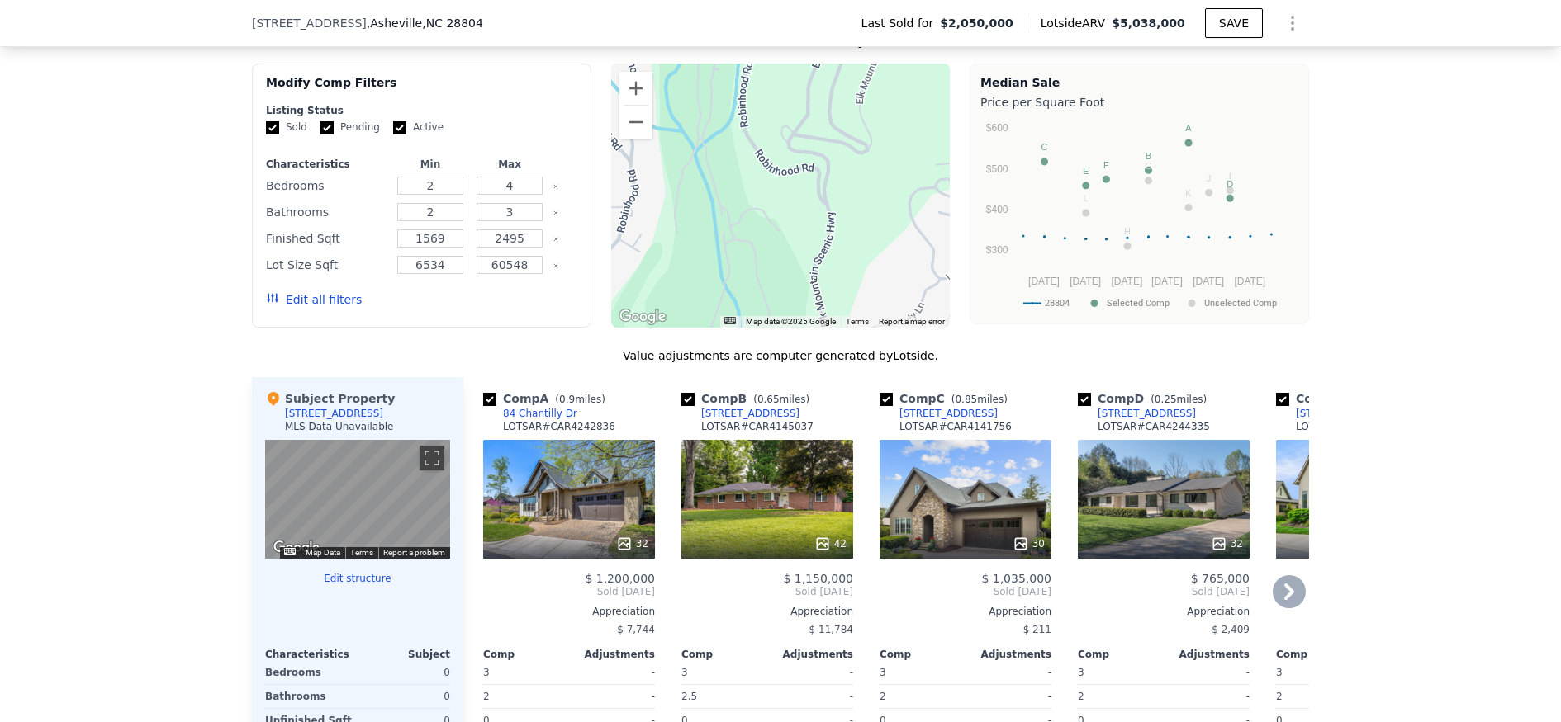
drag, startPoint x: 841, startPoint y: 228, endPoint x: 957, endPoint y: 448, distance: 248.2
click at [957, 448] on div "We found 12 sales that match your search Filters Map Prices Modify Comp Filters…" at bounding box center [780, 446] width 1057 height 839
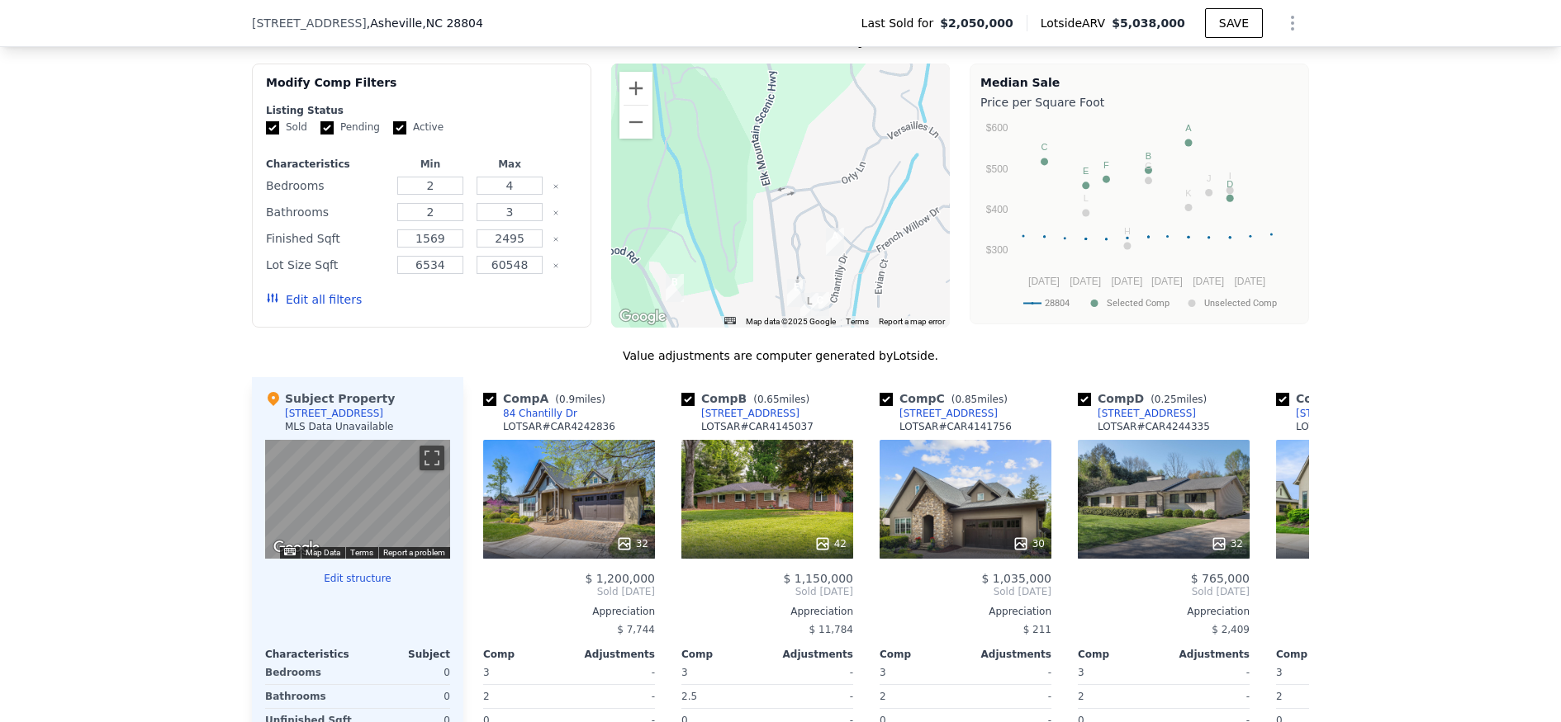
drag, startPoint x: 856, startPoint y: 199, endPoint x: 796, endPoint y: 54, distance: 156.6
click at [797, 54] on div "We found 12 sales that match your search Filters Map Prices Modify Comp Filters…" at bounding box center [780, 446] width 1057 height 839
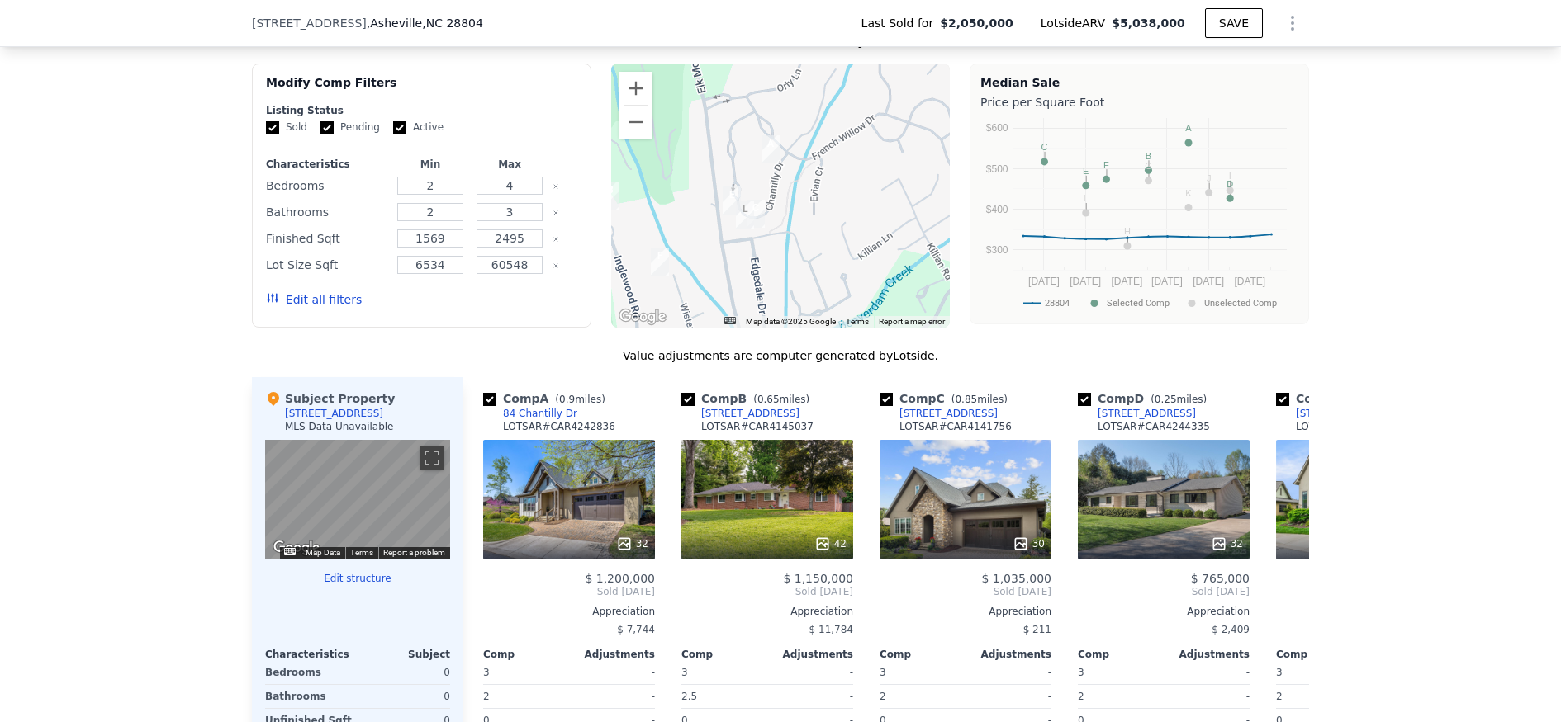
drag, startPoint x: 865, startPoint y: 220, endPoint x: 755, endPoint y: 126, distance: 145.3
click at [808, 138] on div at bounding box center [780, 196] width 339 height 264
click at [635, 92] on button "Zoom in" at bounding box center [635, 88] width 33 height 33
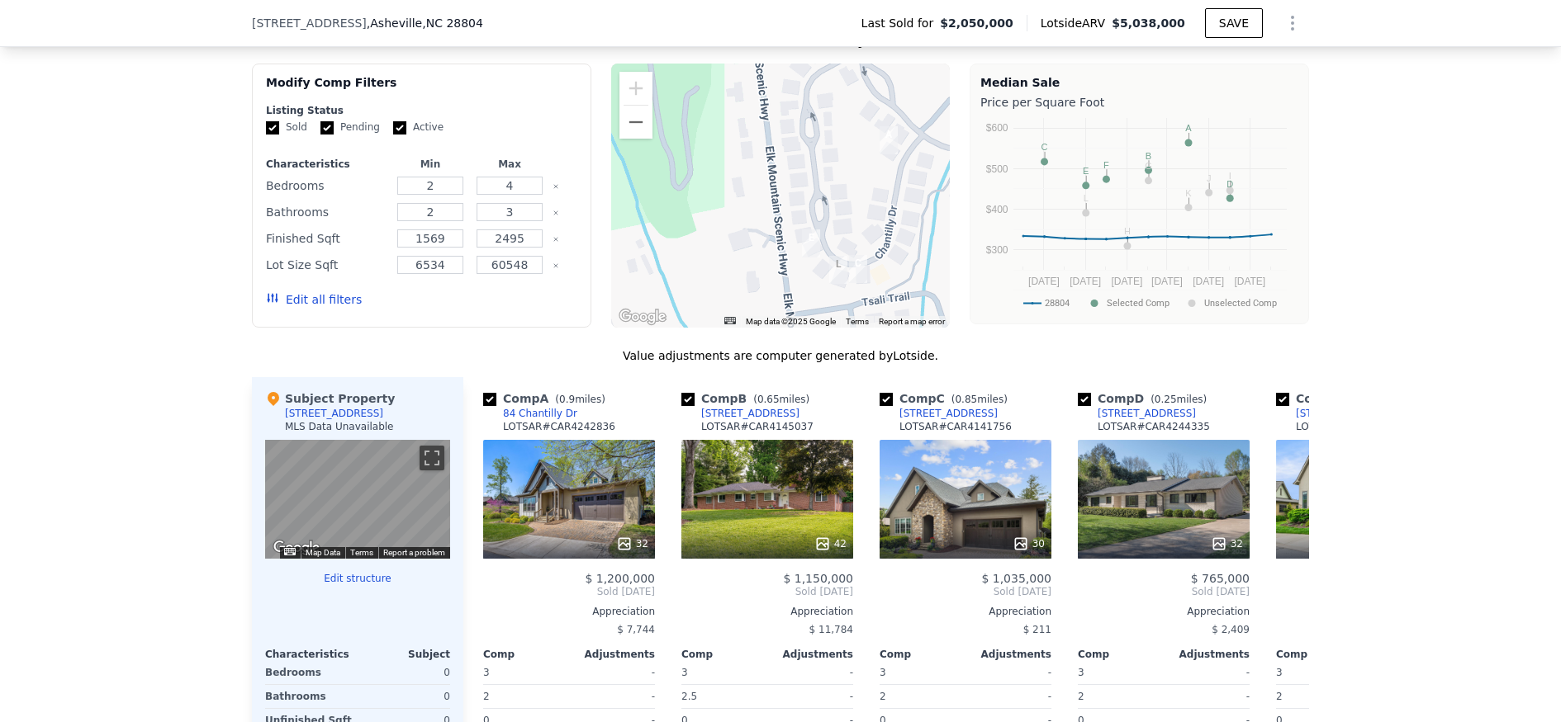
drag, startPoint x: 847, startPoint y: 165, endPoint x: 1029, endPoint y: 145, distance: 182.7
click at [1034, 146] on div "Modify Comp Filters Listing Status Sold Pending Active Characteristics Min Max …" at bounding box center [780, 196] width 1057 height 264
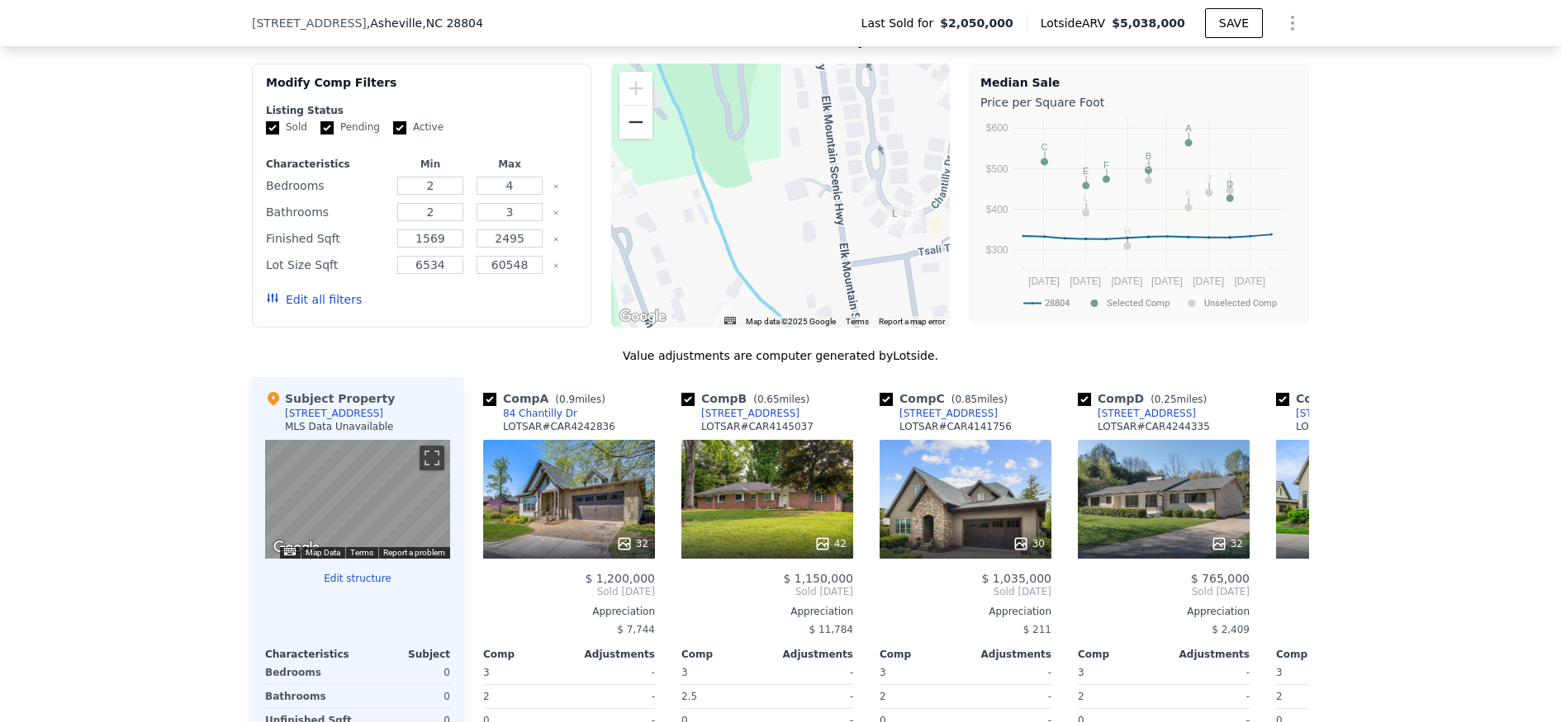
click at [629, 122] on button "Zoom out" at bounding box center [635, 122] width 33 height 33
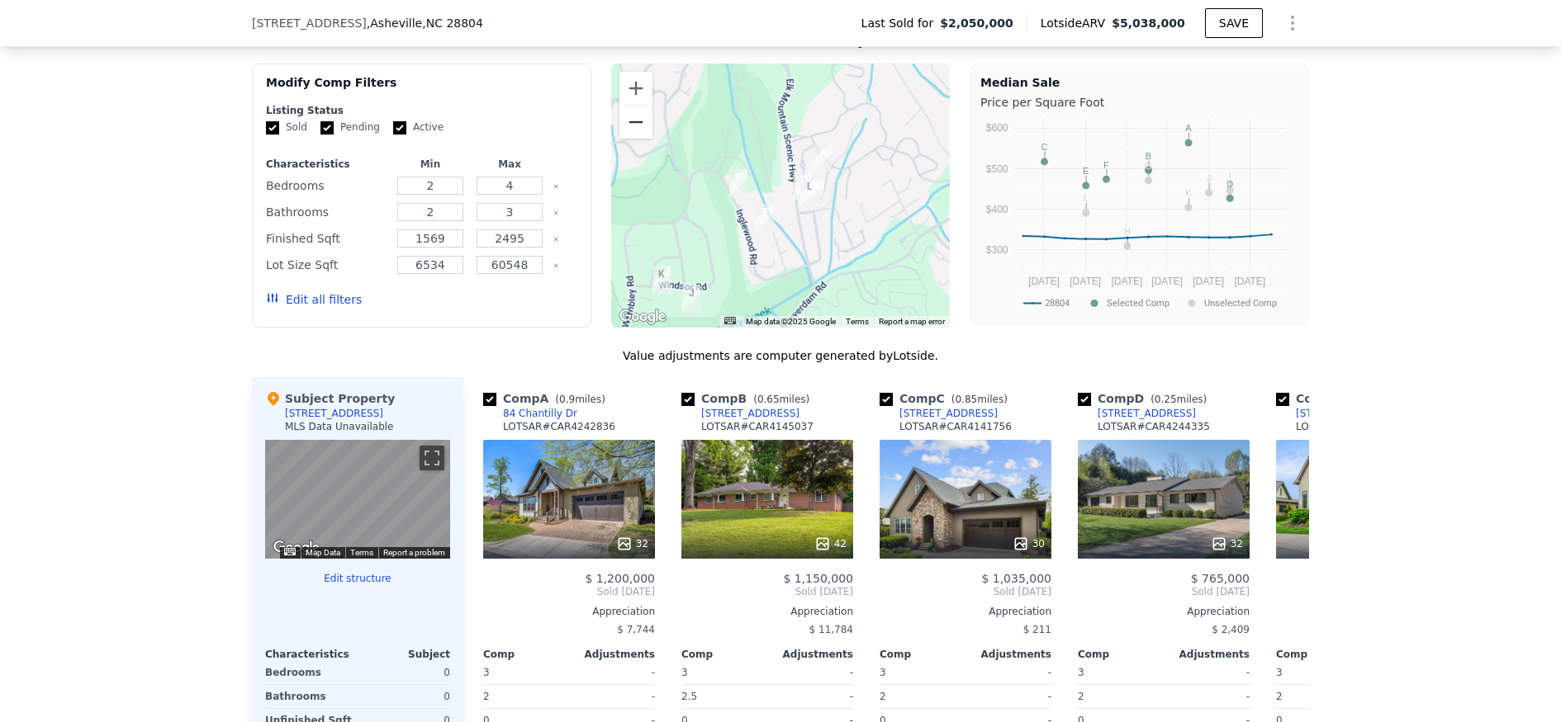
click at [629, 122] on button "Zoom out" at bounding box center [635, 122] width 33 height 33
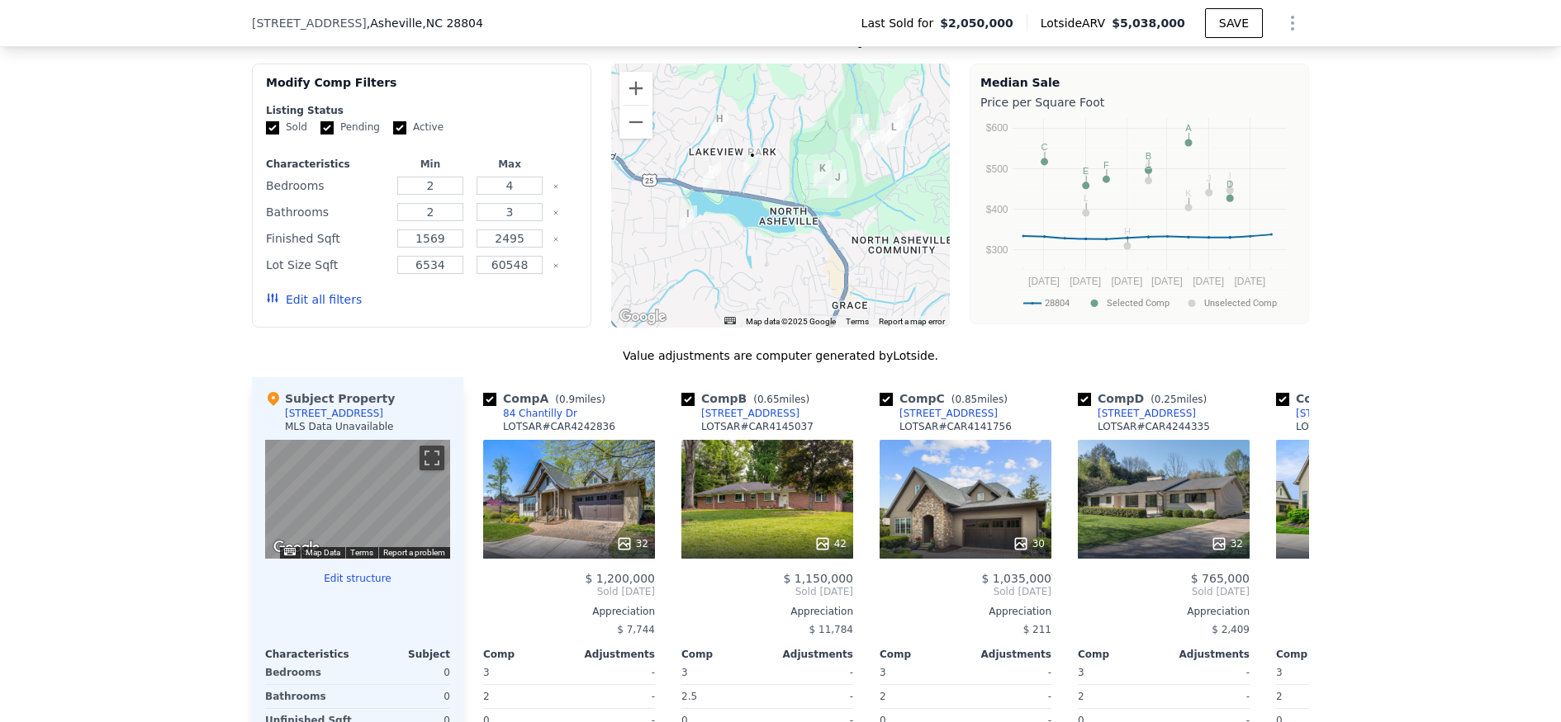
drag, startPoint x: 666, startPoint y: 230, endPoint x: 695, endPoint y: 106, distance: 127.2
click at [770, 166] on div at bounding box center [780, 196] width 339 height 264
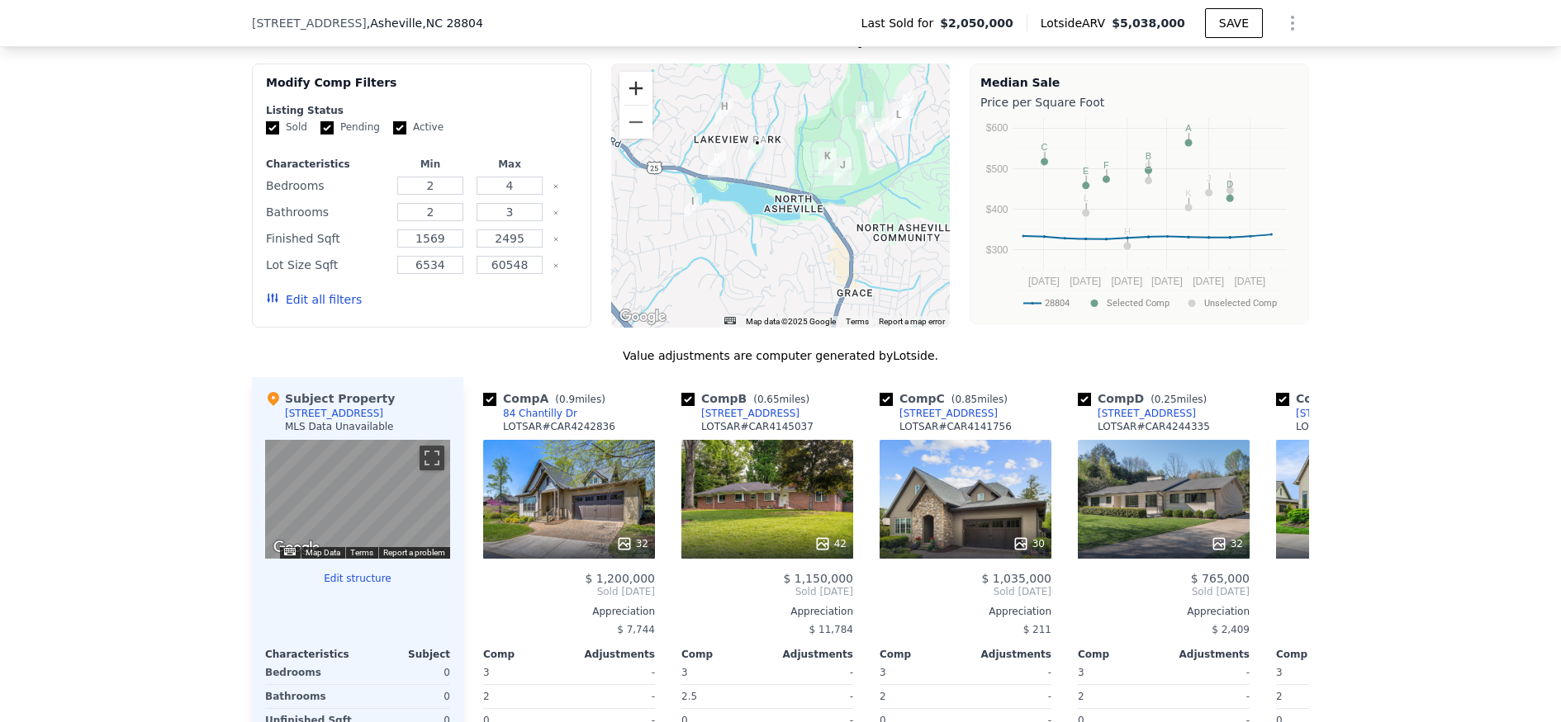
click at [626, 90] on button "Zoom in" at bounding box center [635, 88] width 33 height 33
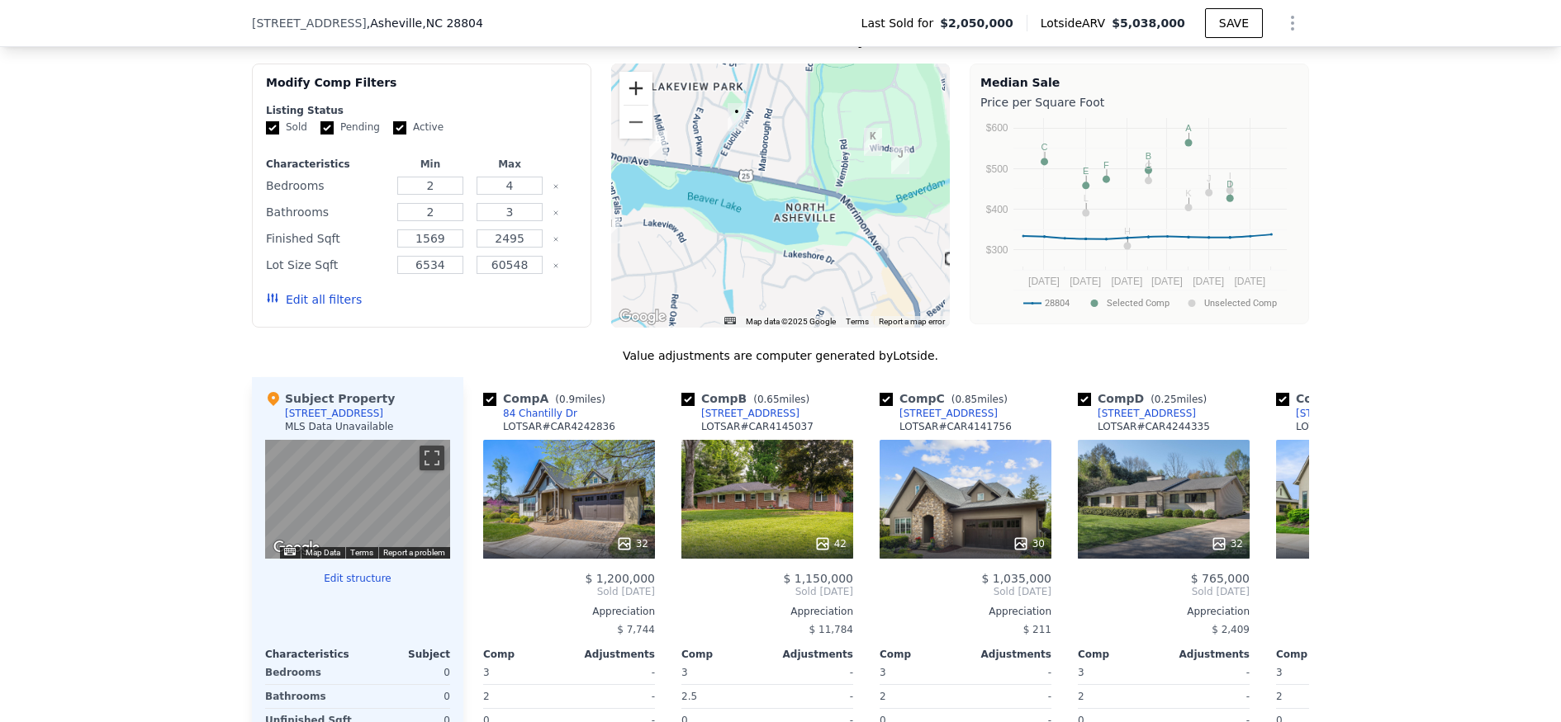
click at [626, 90] on button "Zoom in" at bounding box center [635, 88] width 33 height 33
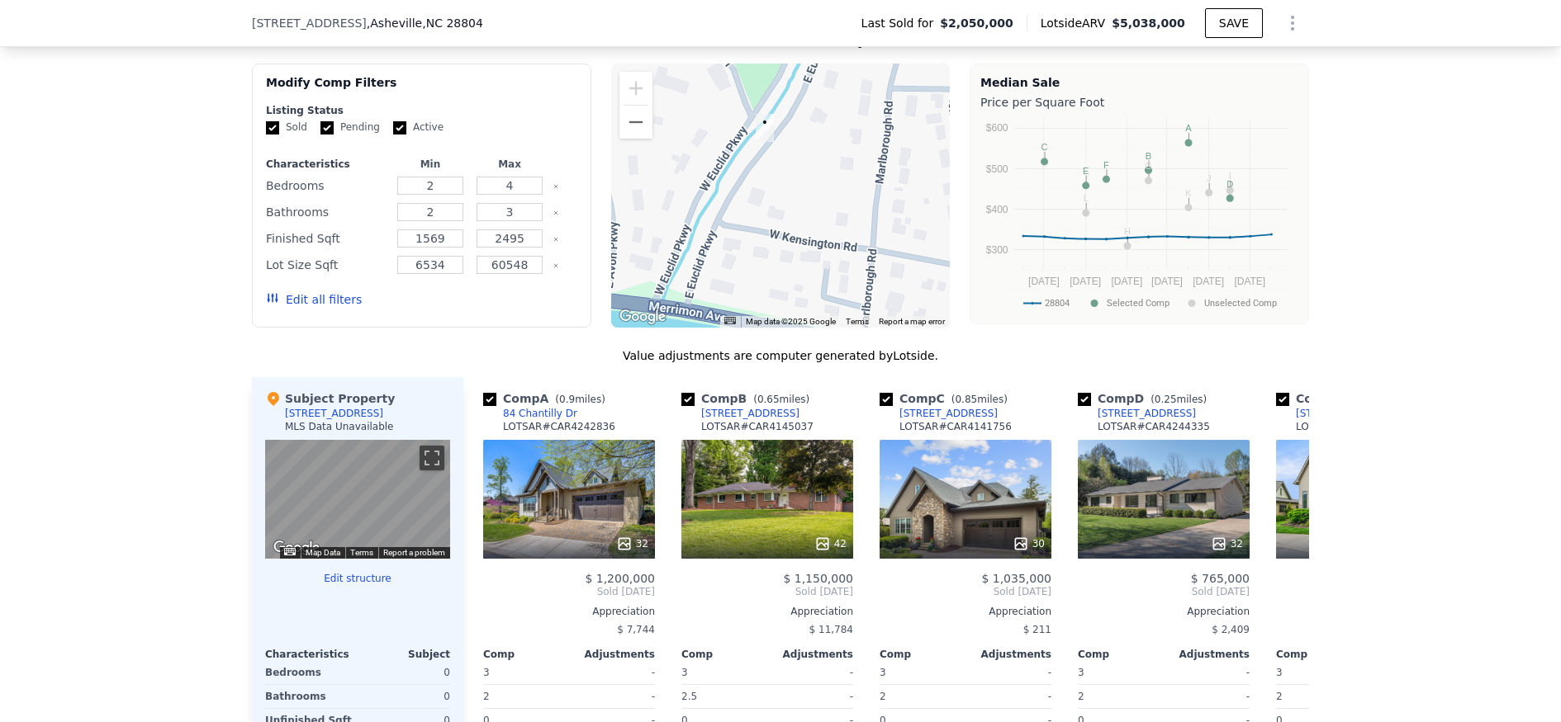
drag, startPoint x: 866, startPoint y: 245, endPoint x: 964, endPoint y: 362, distance: 153.0
click at [964, 362] on div "We found 12 sales that match your search Filters Map Prices Modify Comp Filters…" at bounding box center [780, 446] width 1057 height 839
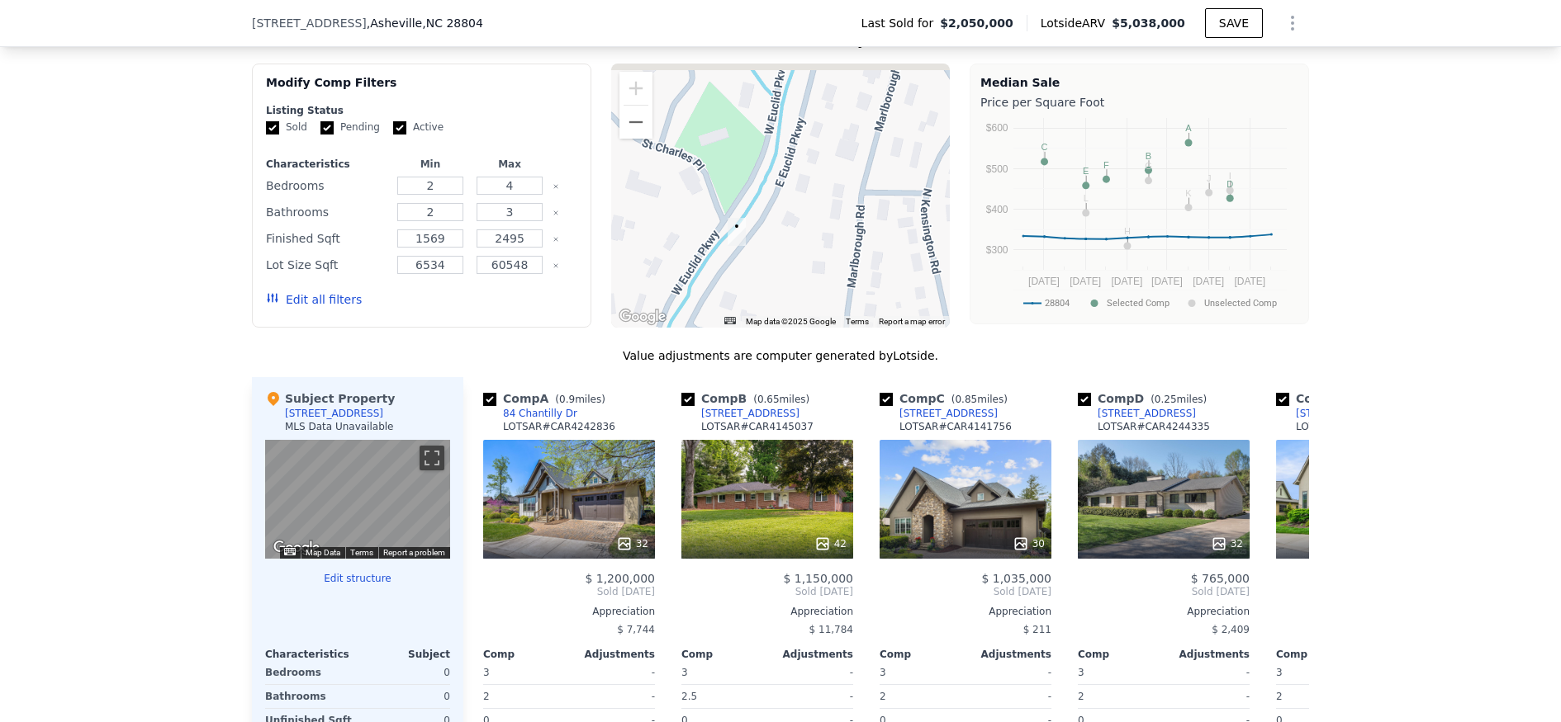
drag, startPoint x: 820, startPoint y: 234, endPoint x: 789, endPoint y: 302, distance: 75.4
click at [789, 302] on div at bounding box center [780, 196] width 339 height 264
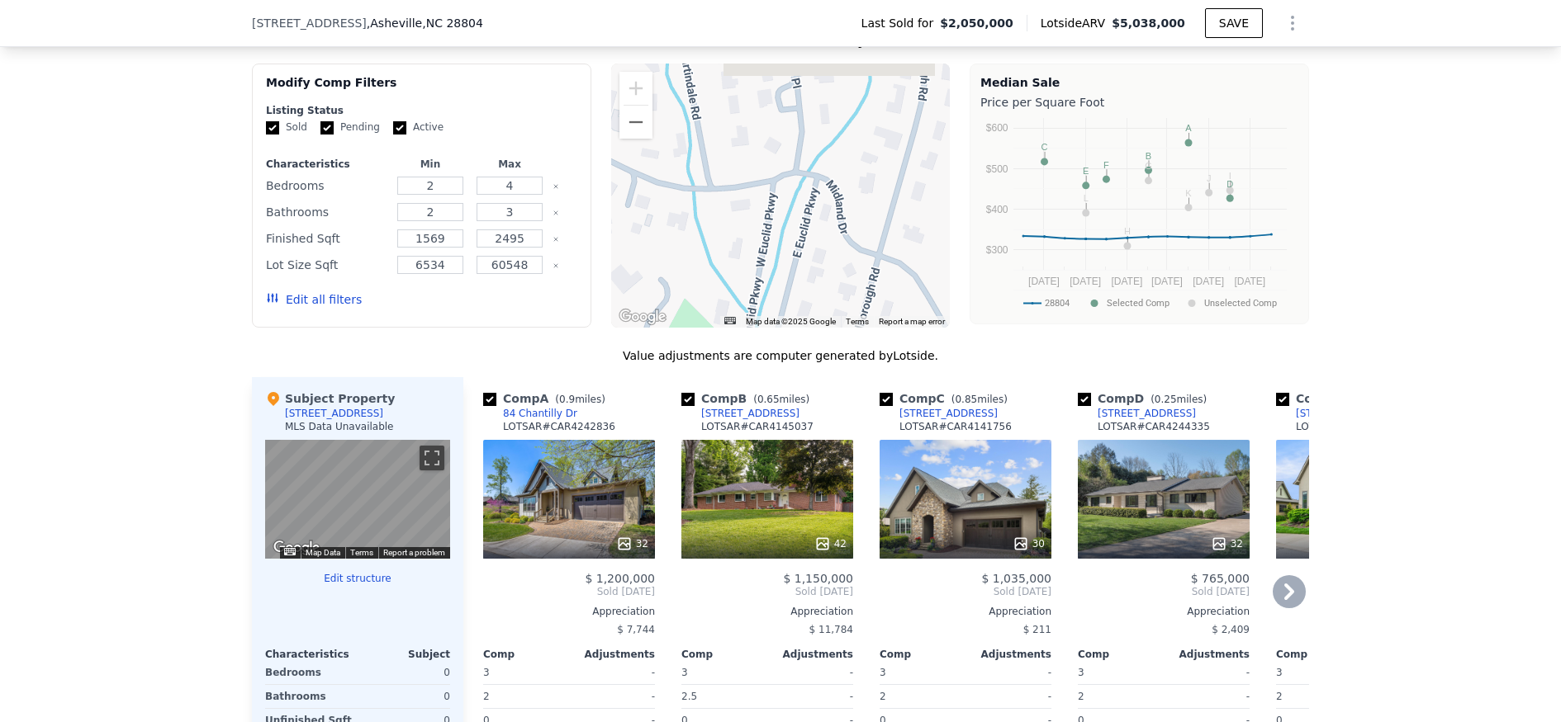
drag, startPoint x: 772, startPoint y: 226, endPoint x: 784, endPoint y: 412, distance: 186.1
click at [784, 412] on div "We found 12 sales that match your search Filters Map Prices Modify Comp Filters…" at bounding box center [780, 446] width 1057 height 839
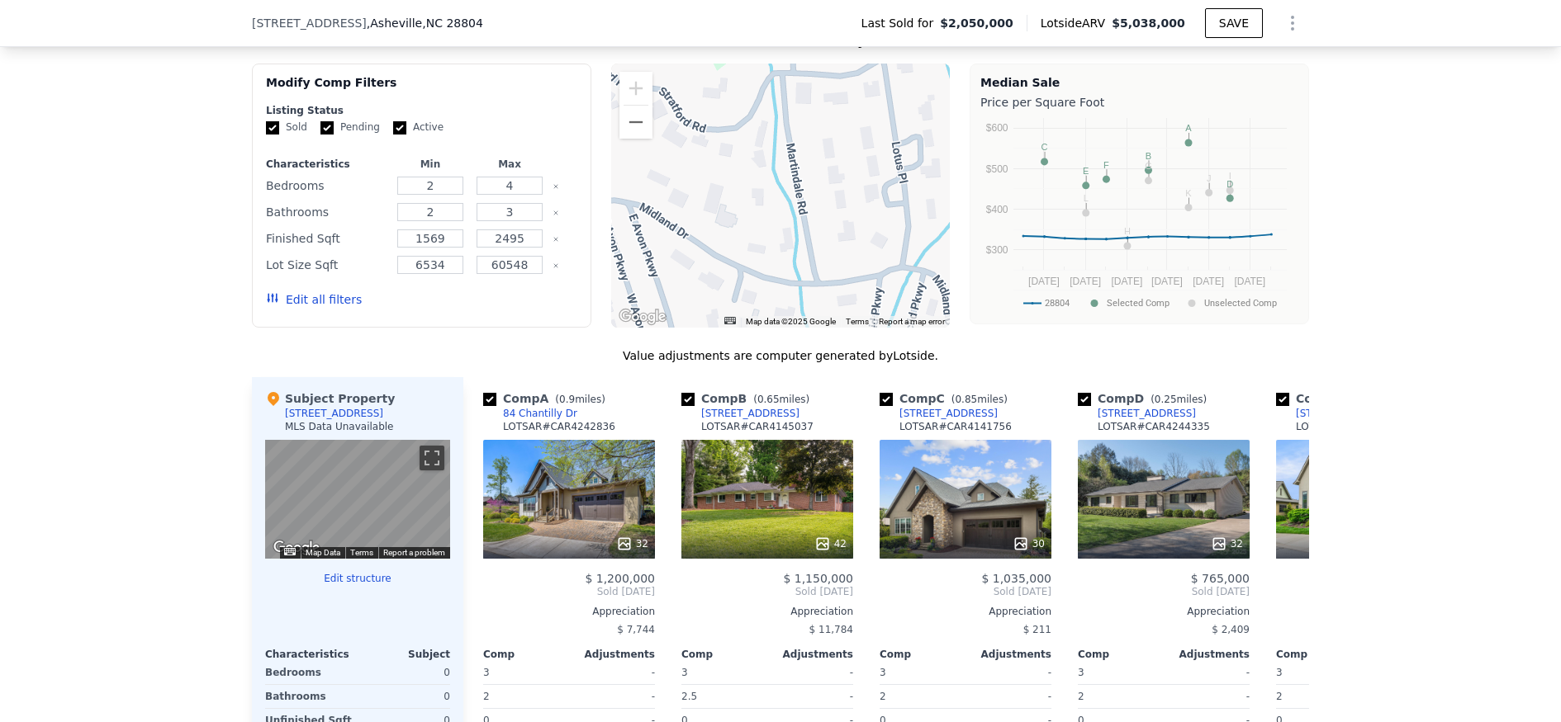
drag, startPoint x: 699, startPoint y: 152, endPoint x: 812, endPoint y: 258, distance: 155.4
click at [810, 258] on div at bounding box center [780, 196] width 339 height 264
click at [636, 117] on button "Zoom out" at bounding box center [635, 122] width 33 height 33
